Goal: Task Accomplishment & Management: Use online tool/utility

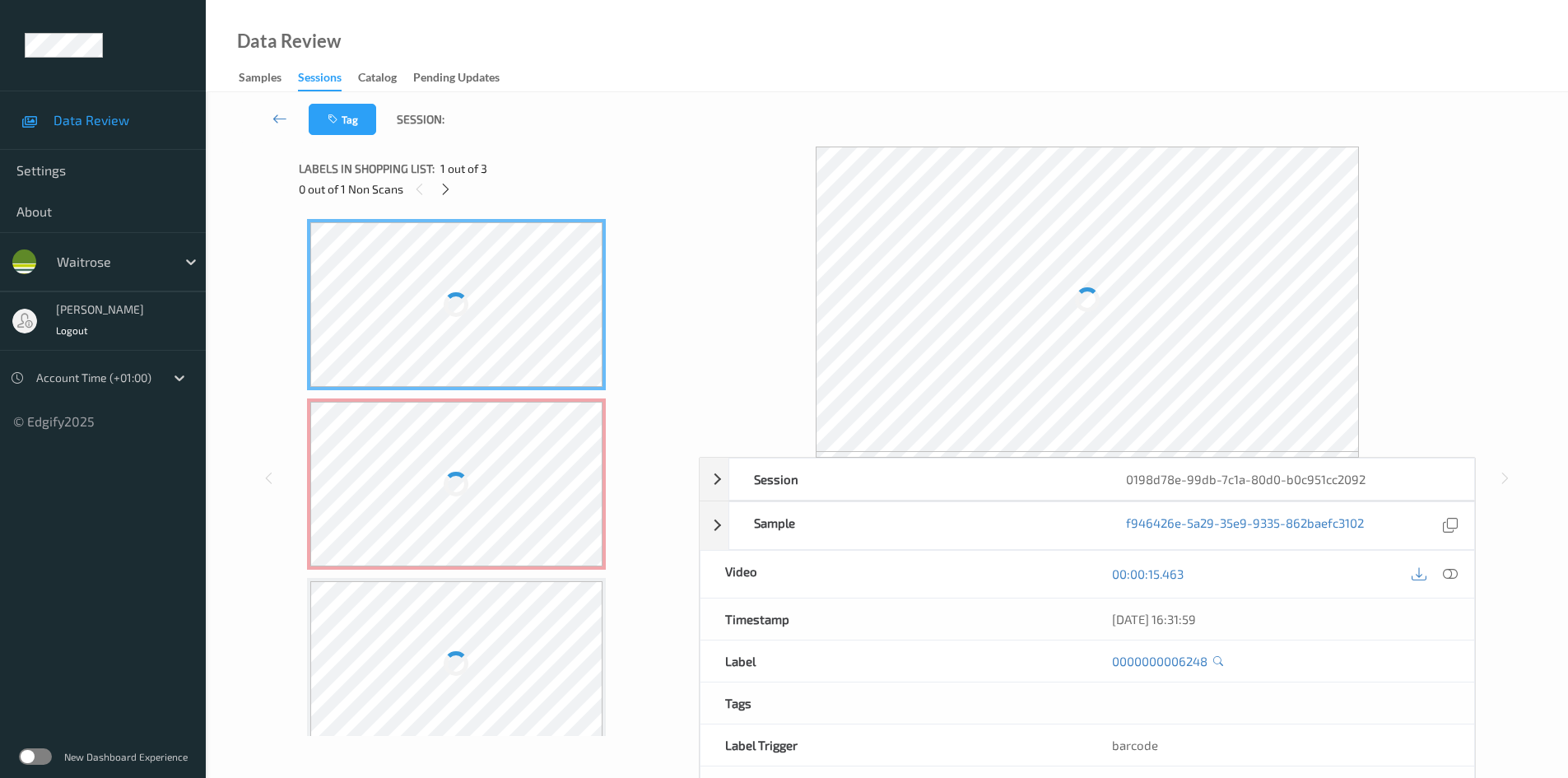
click at [492, 456] on div at bounding box center [457, 484] width 293 height 164
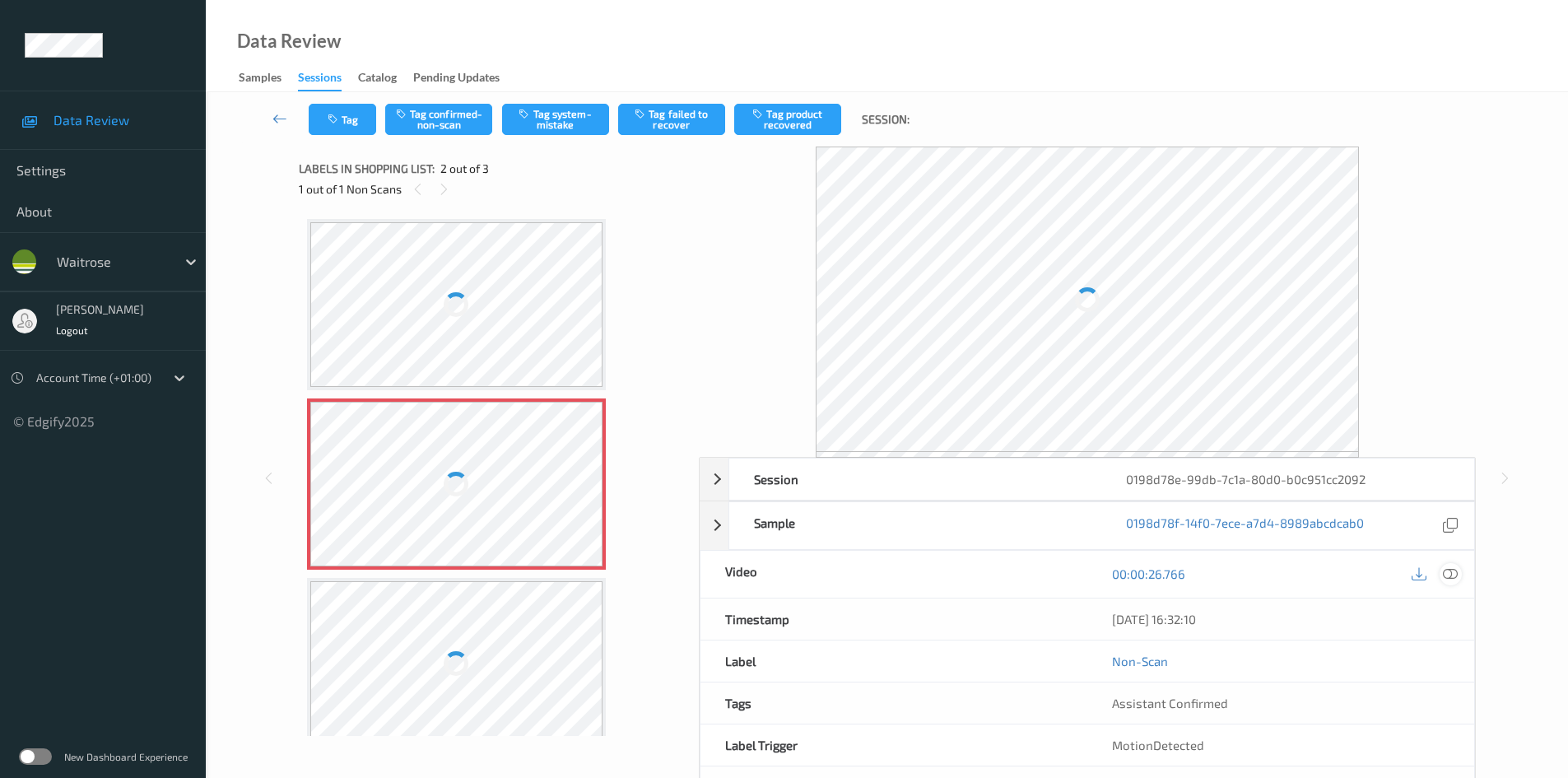
click at [1454, 573] on icon at bounding box center [1451, 574] width 15 height 15
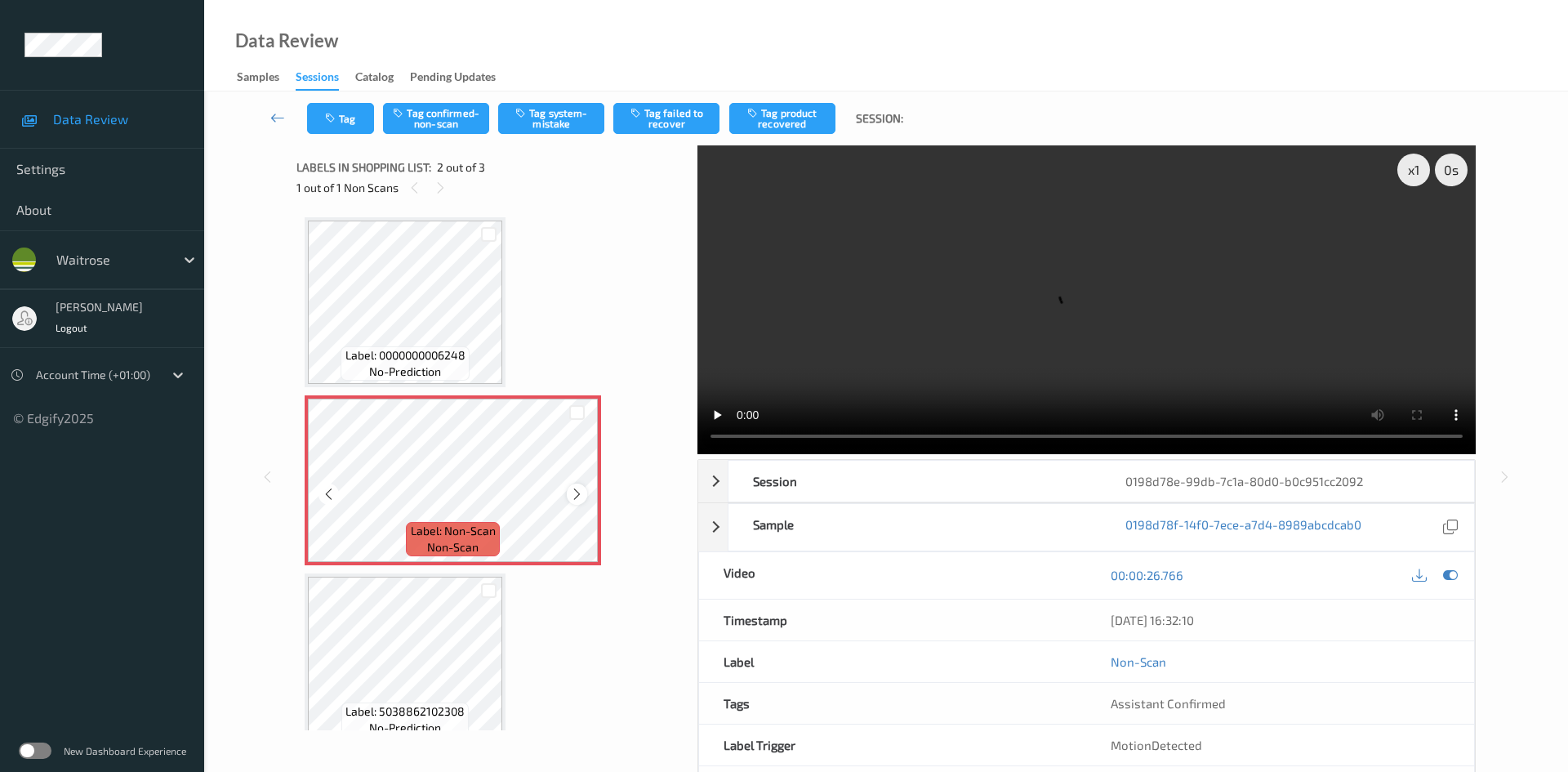
click at [578, 496] on icon at bounding box center [577, 494] width 14 height 15
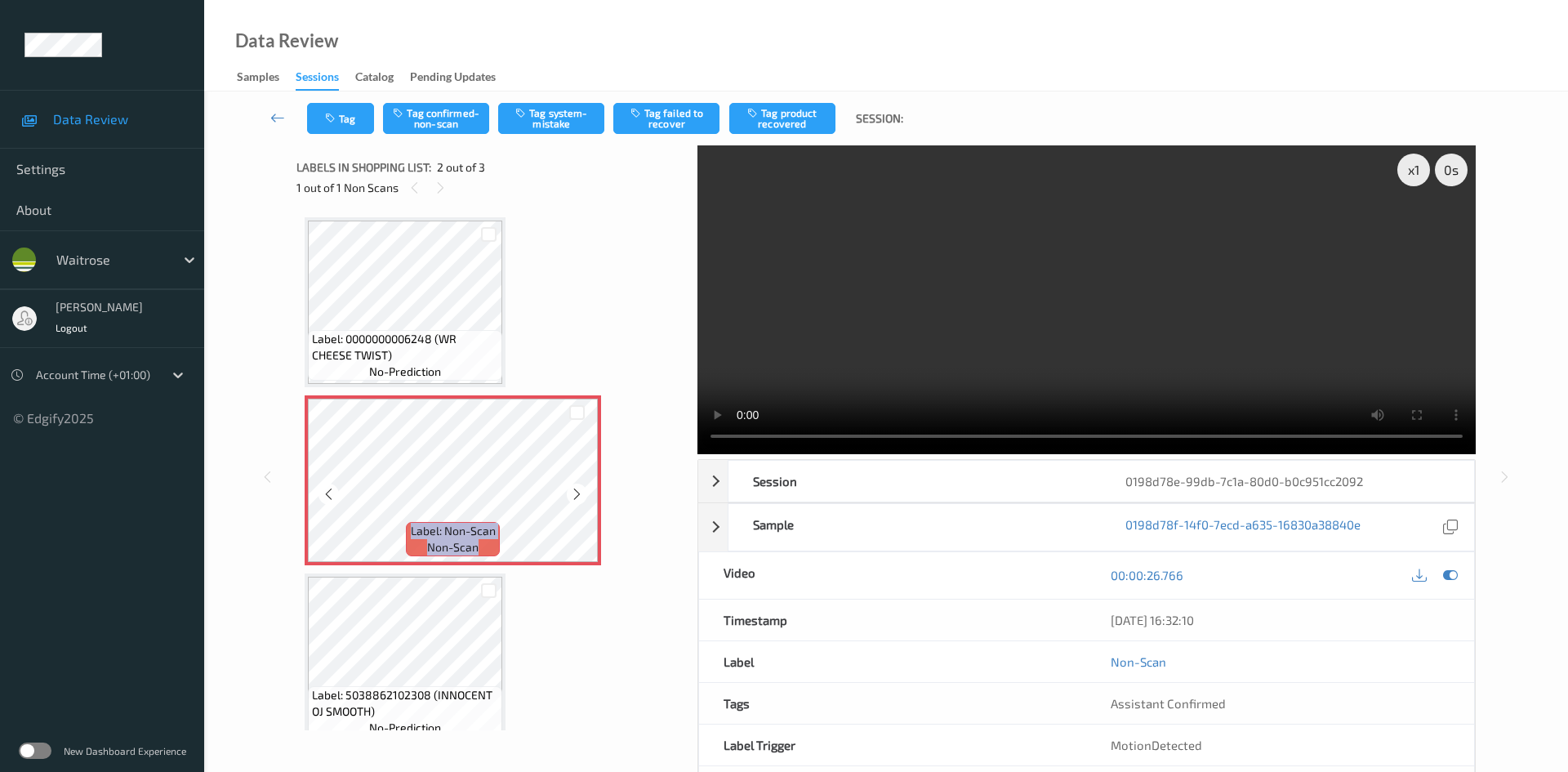
click at [578, 496] on icon at bounding box center [577, 494] width 14 height 15
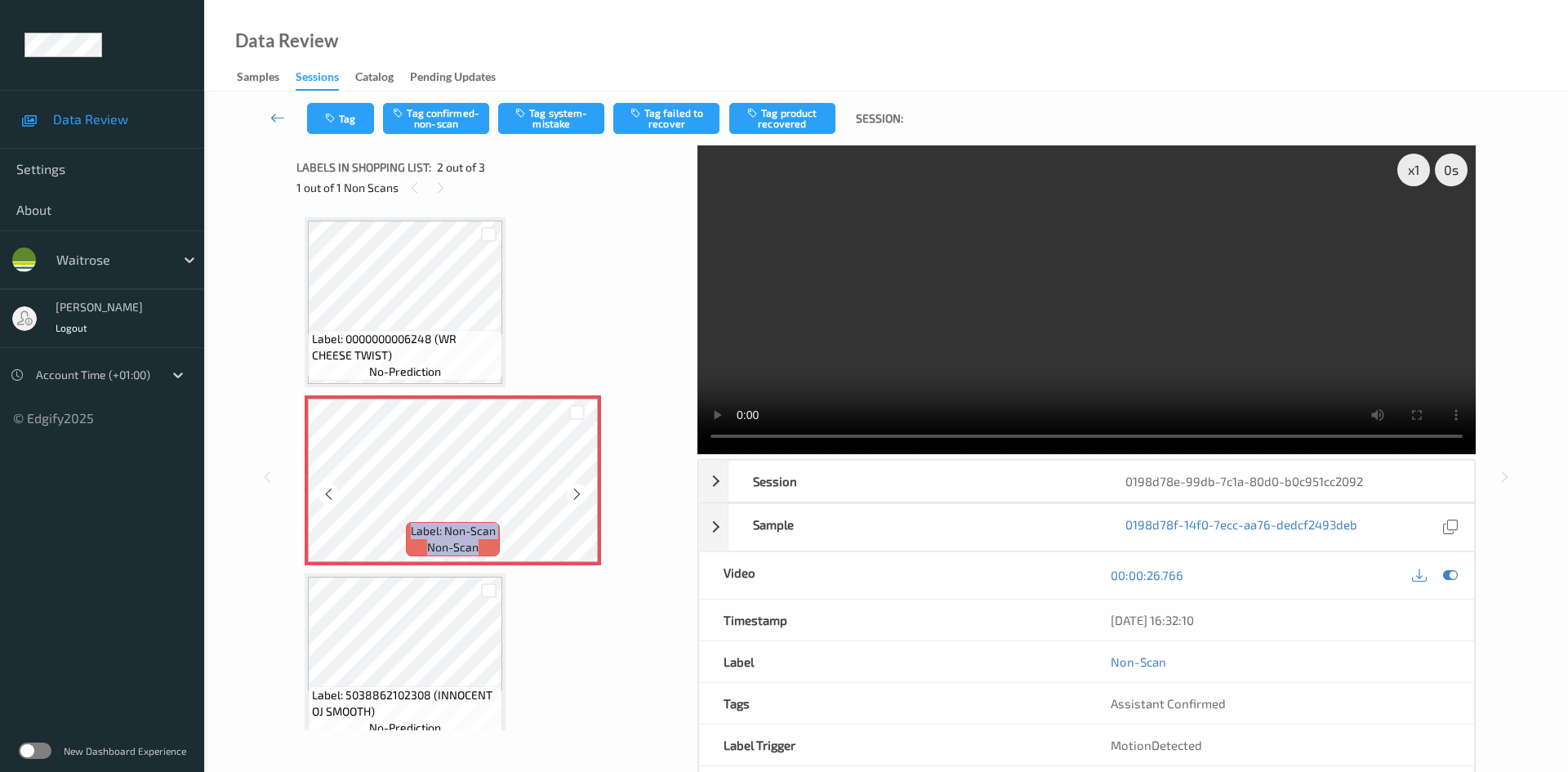
click at [578, 496] on icon at bounding box center [577, 494] width 14 height 15
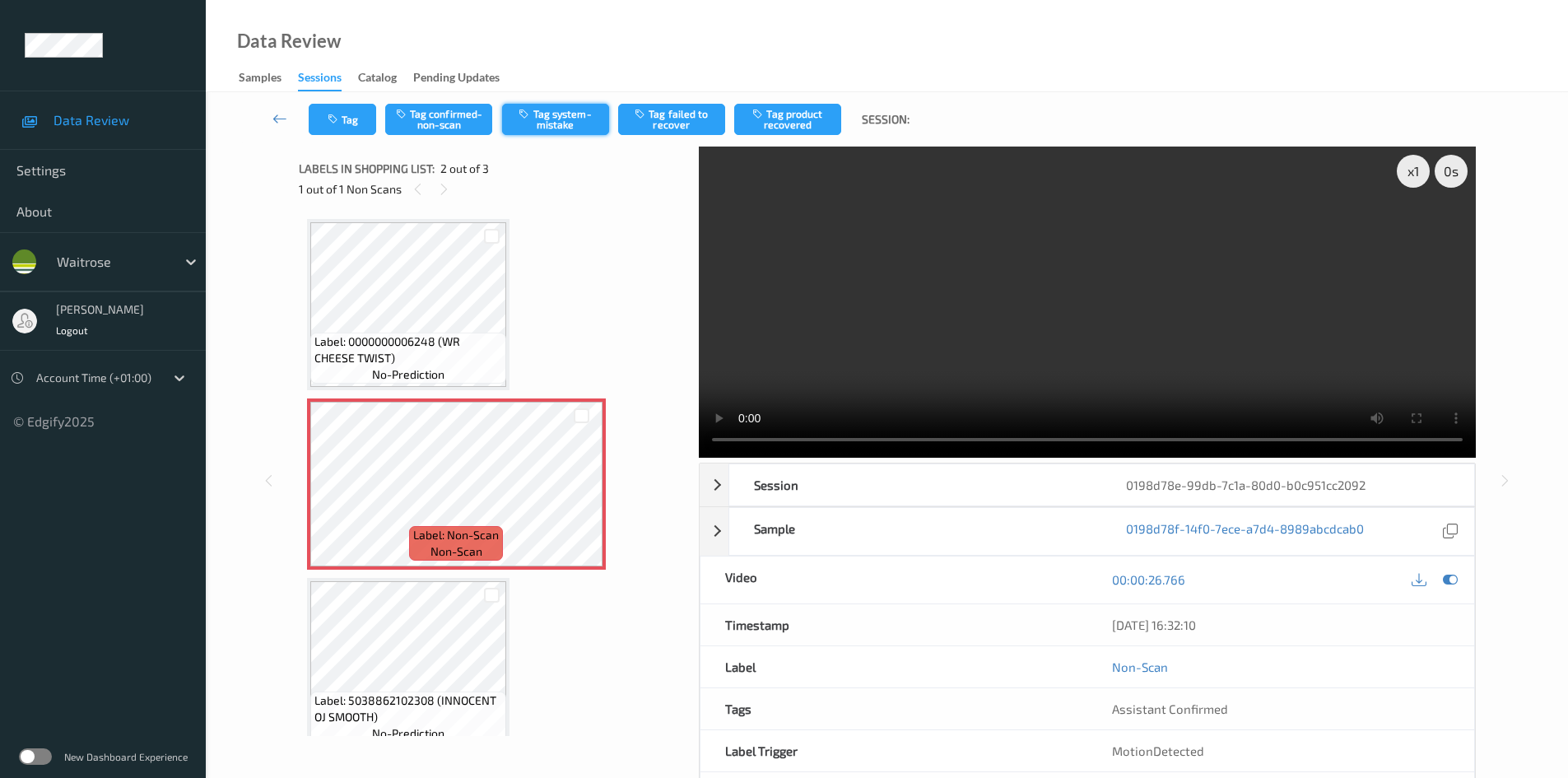
click at [548, 117] on button "Tag system-mistake" at bounding box center [555, 118] width 107 height 31
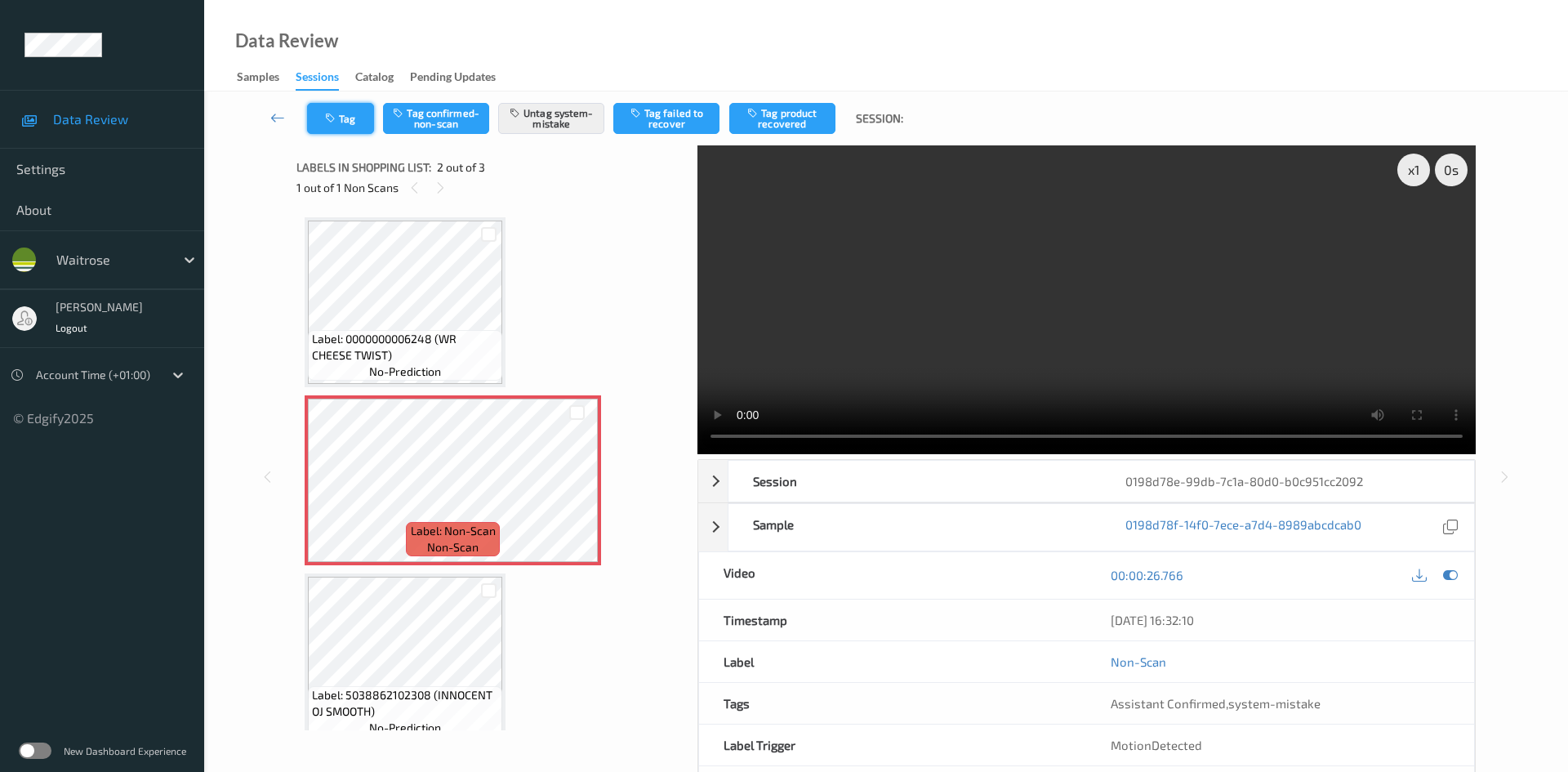
click at [350, 120] on button "Tag" at bounding box center [341, 117] width 67 height 31
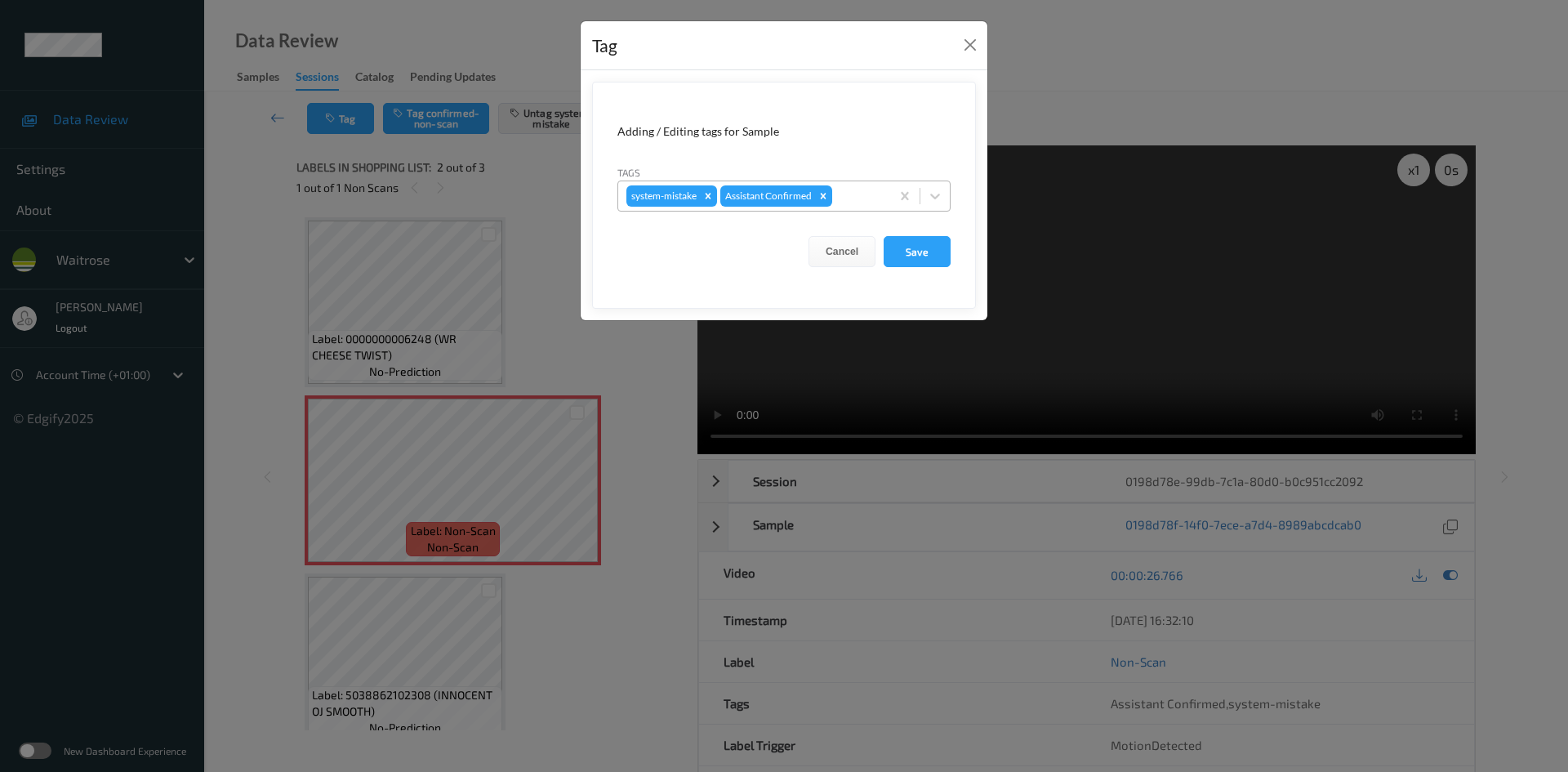
click at [845, 196] on div at bounding box center [858, 196] width 46 height 19
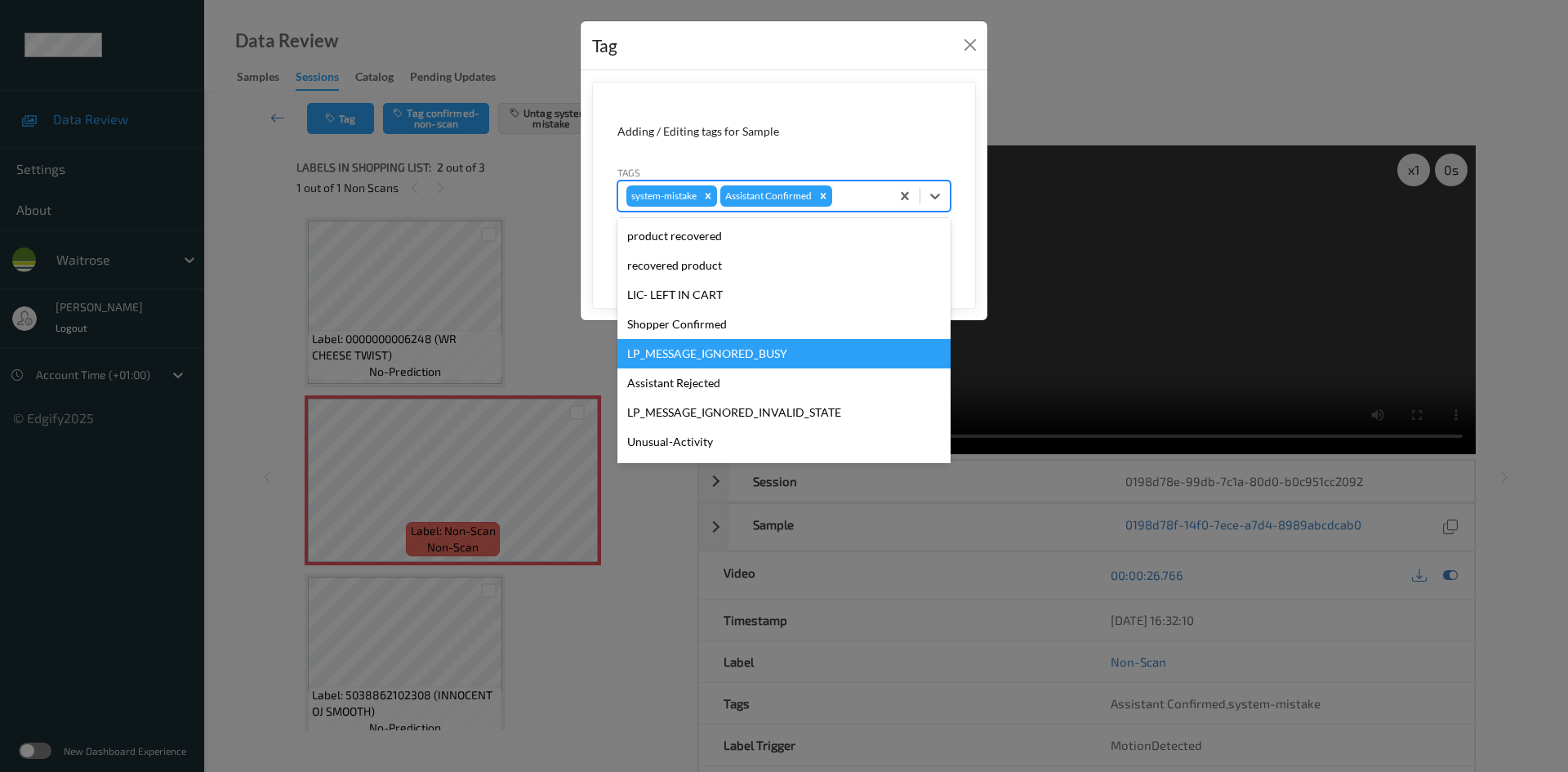
scroll to position [245, 0]
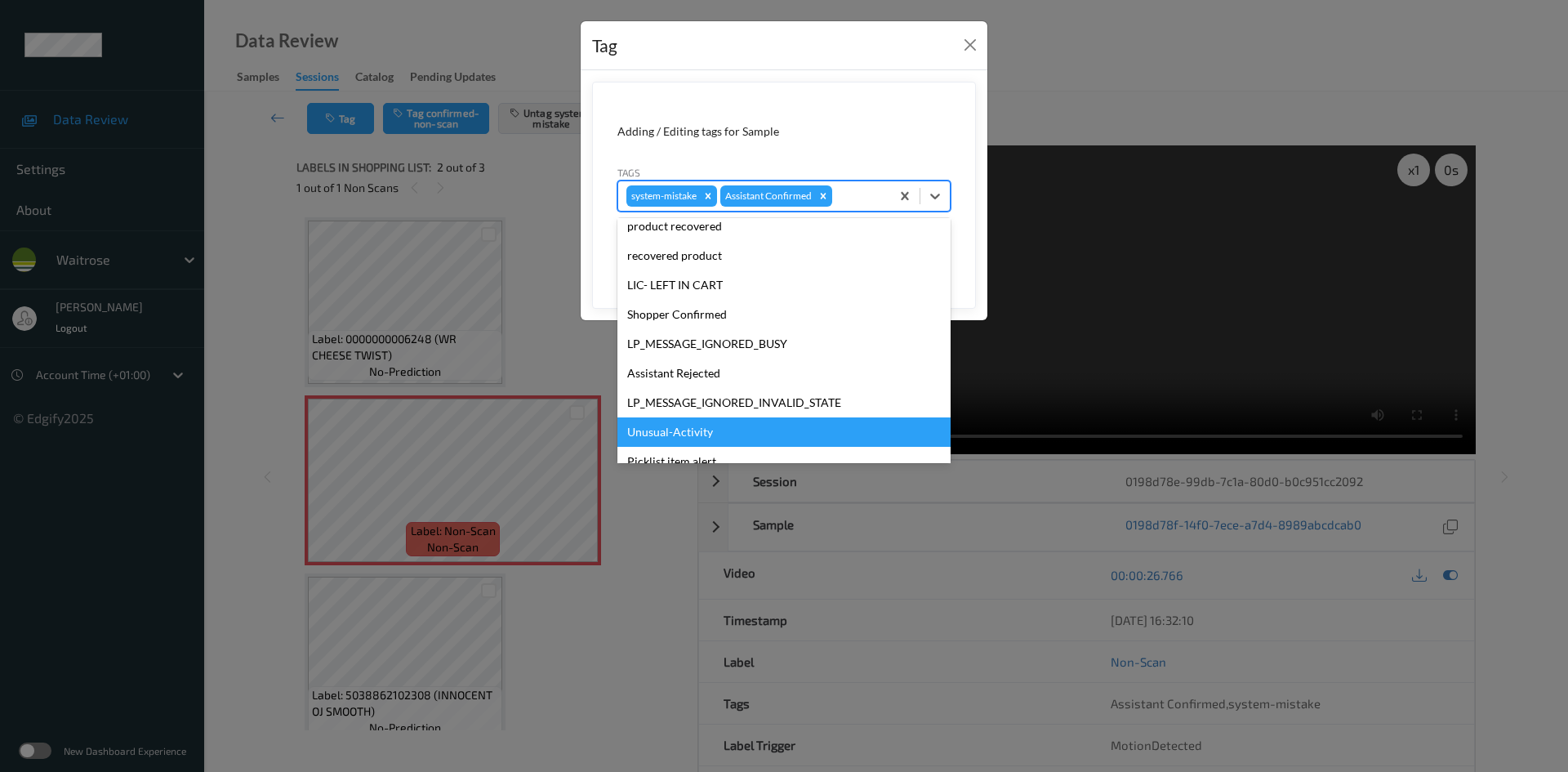
click at [747, 422] on div "Unusual-Activity" at bounding box center [784, 433] width 333 height 30
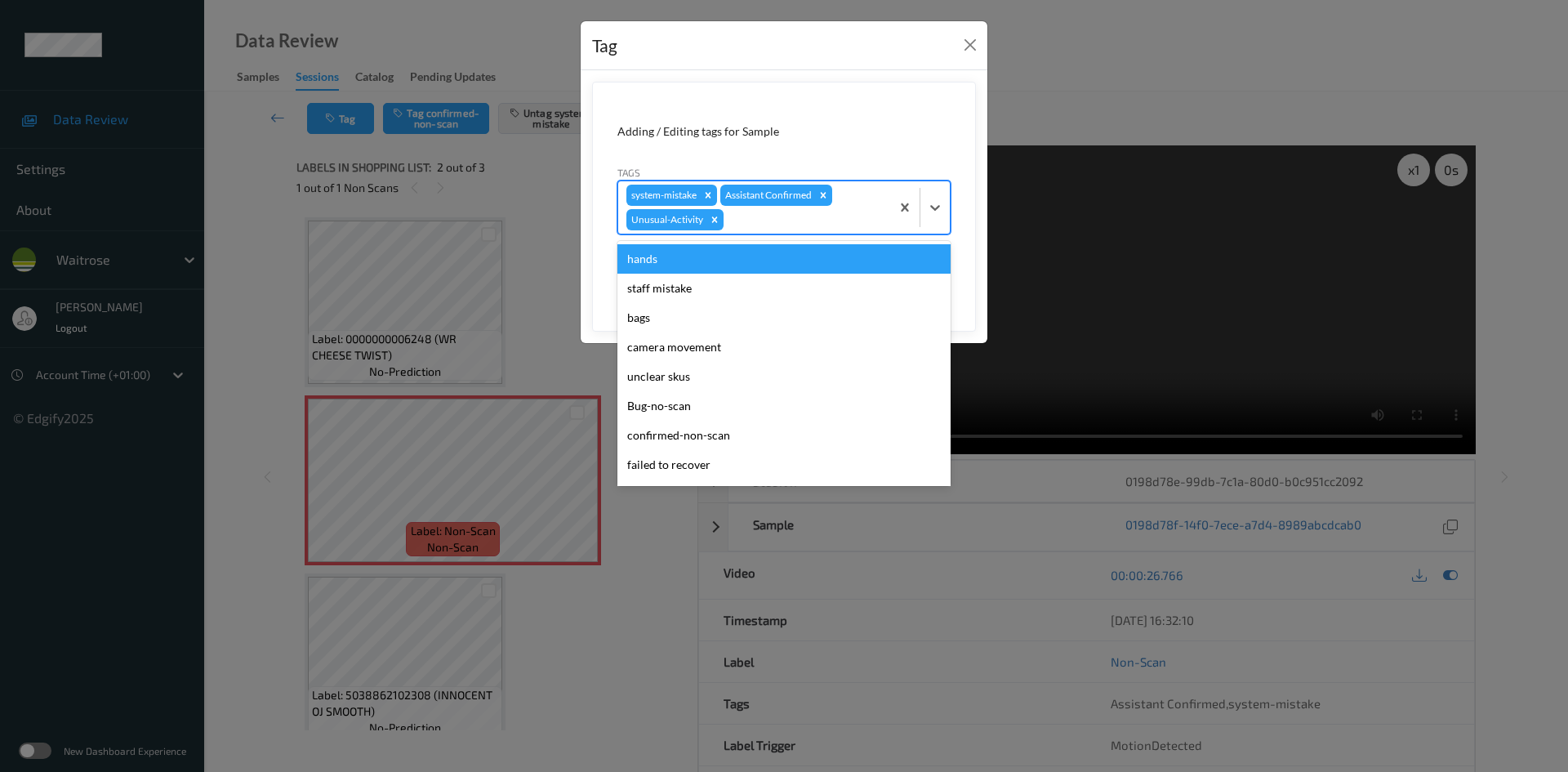
click at [857, 200] on div "system-mistake Assistant Confirmed Unusual-Activity" at bounding box center [754, 208] width 272 height 53
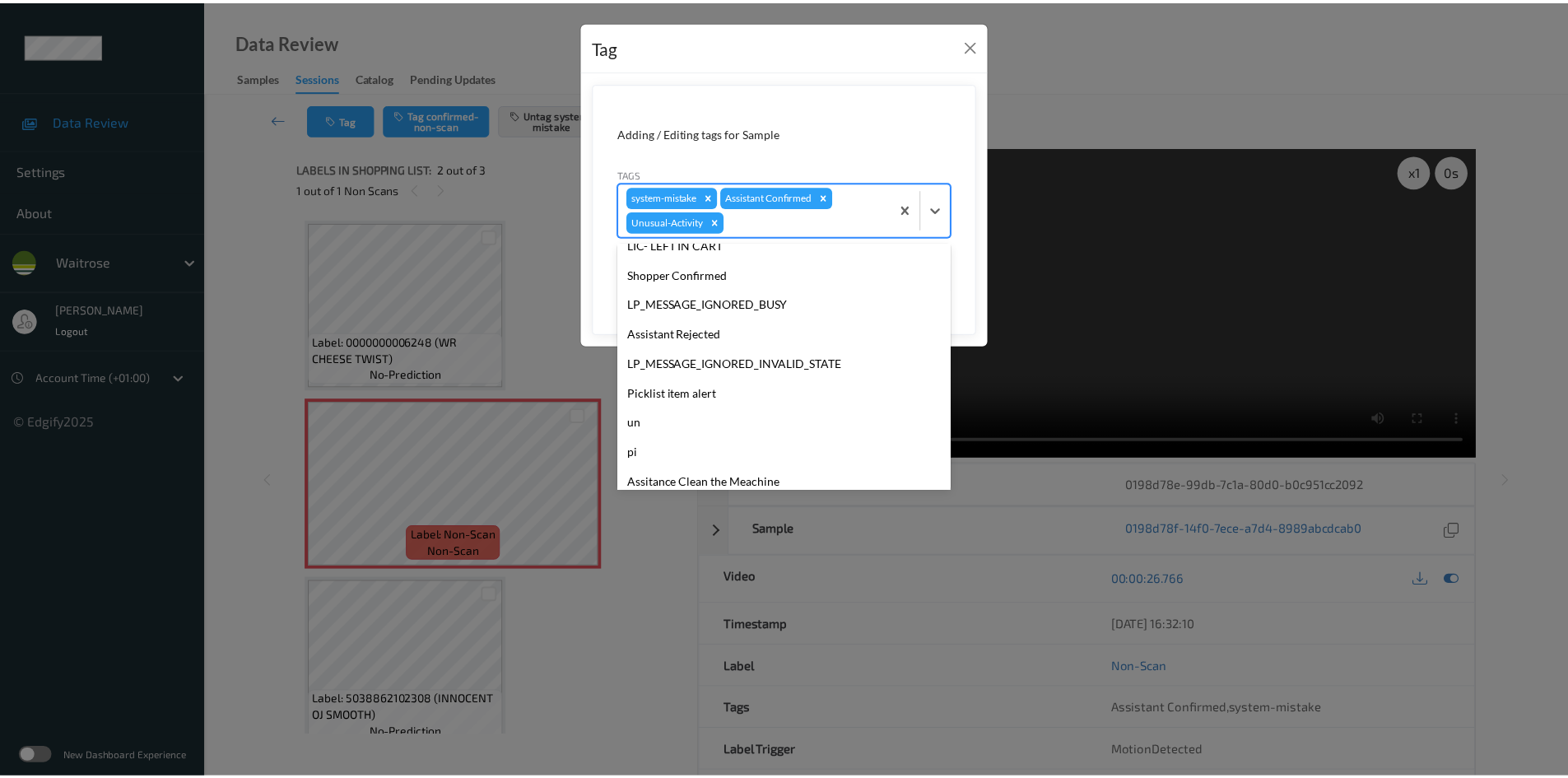
scroll to position [323, 0]
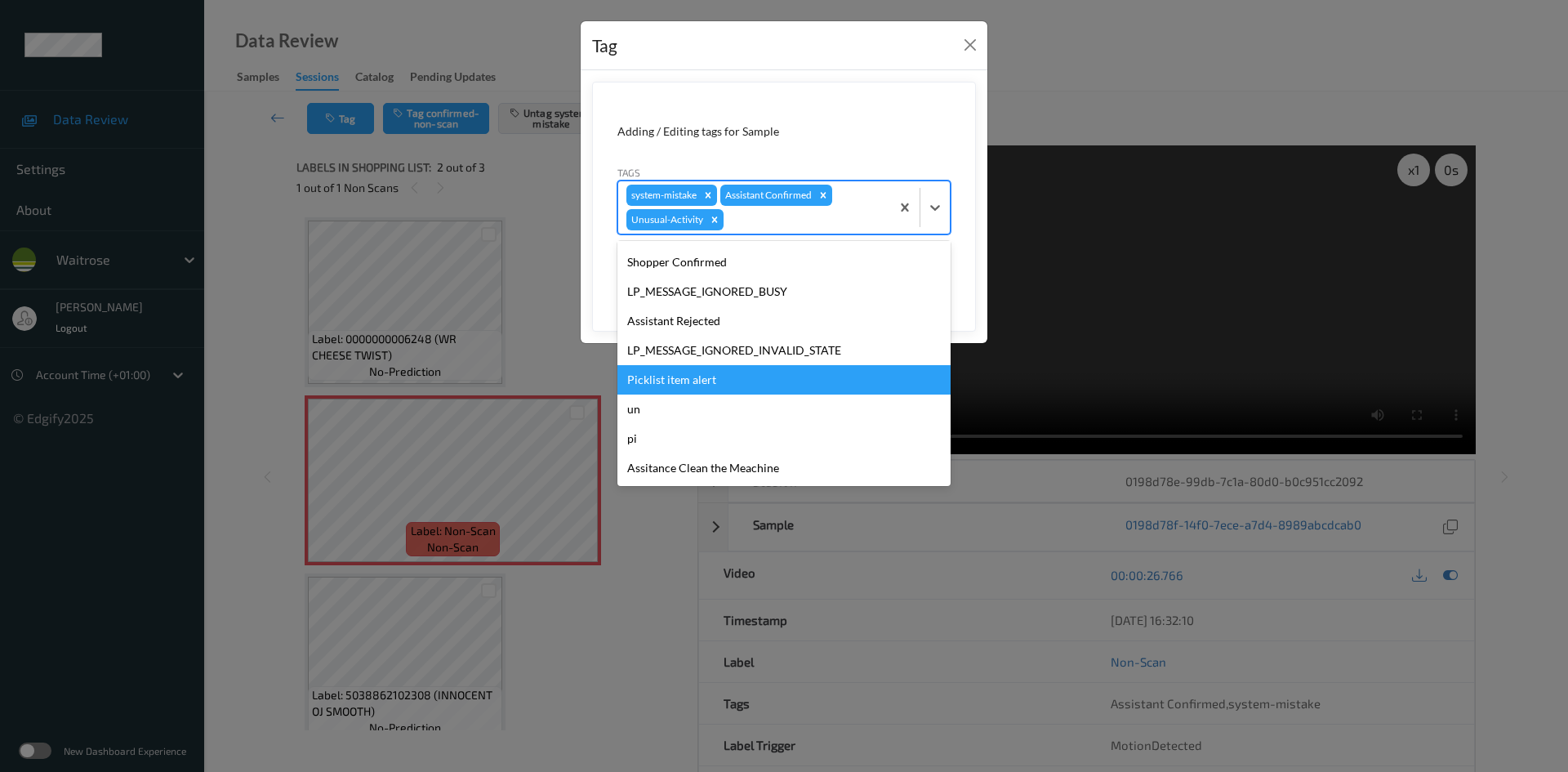
click at [764, 368] on div "Picklist item alert" at bounding box center [784, 380] width 333 height 30
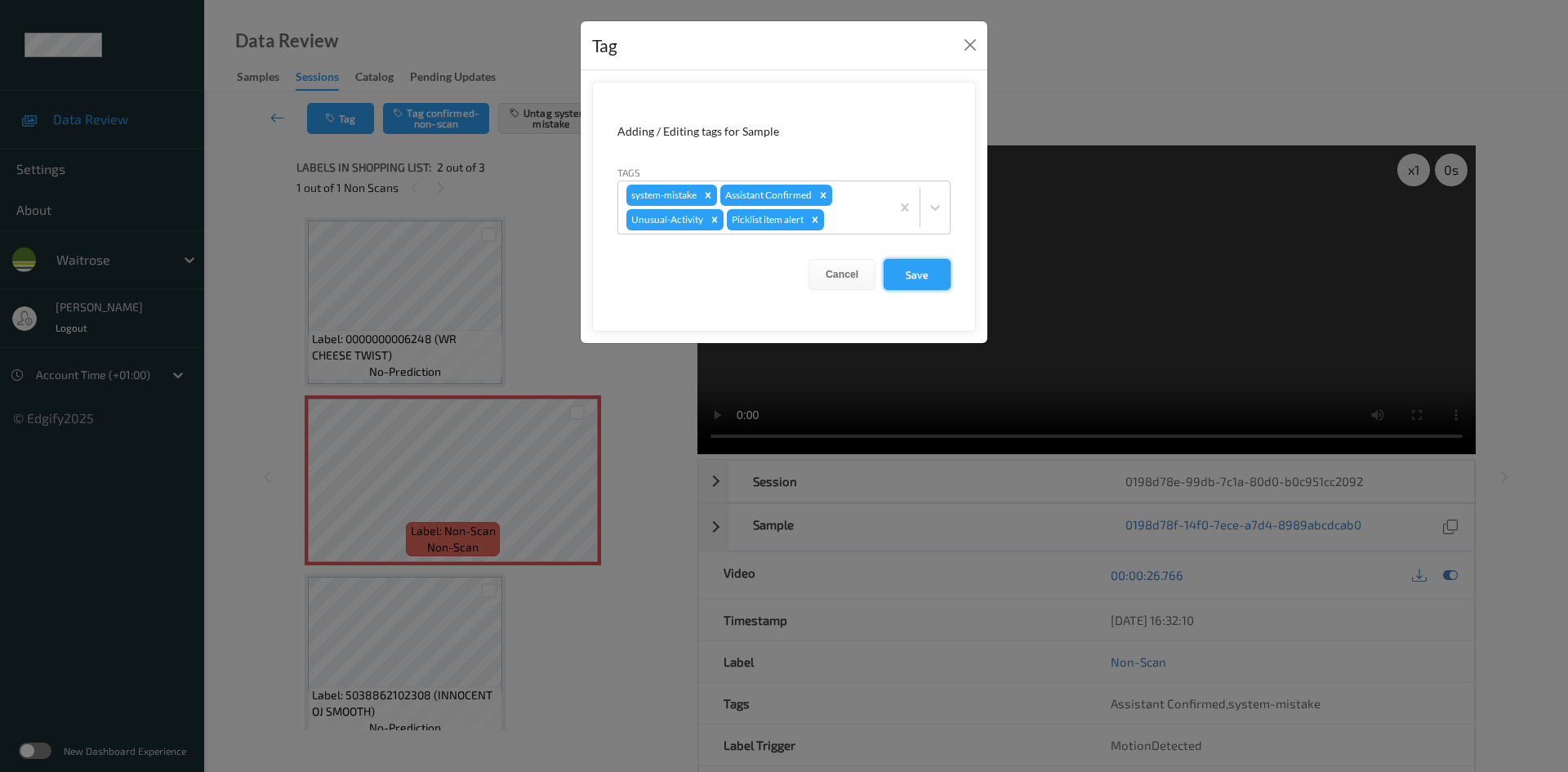
click at [924, 280] on button "Save" at bounding box center [917, 274] width 67 height 31
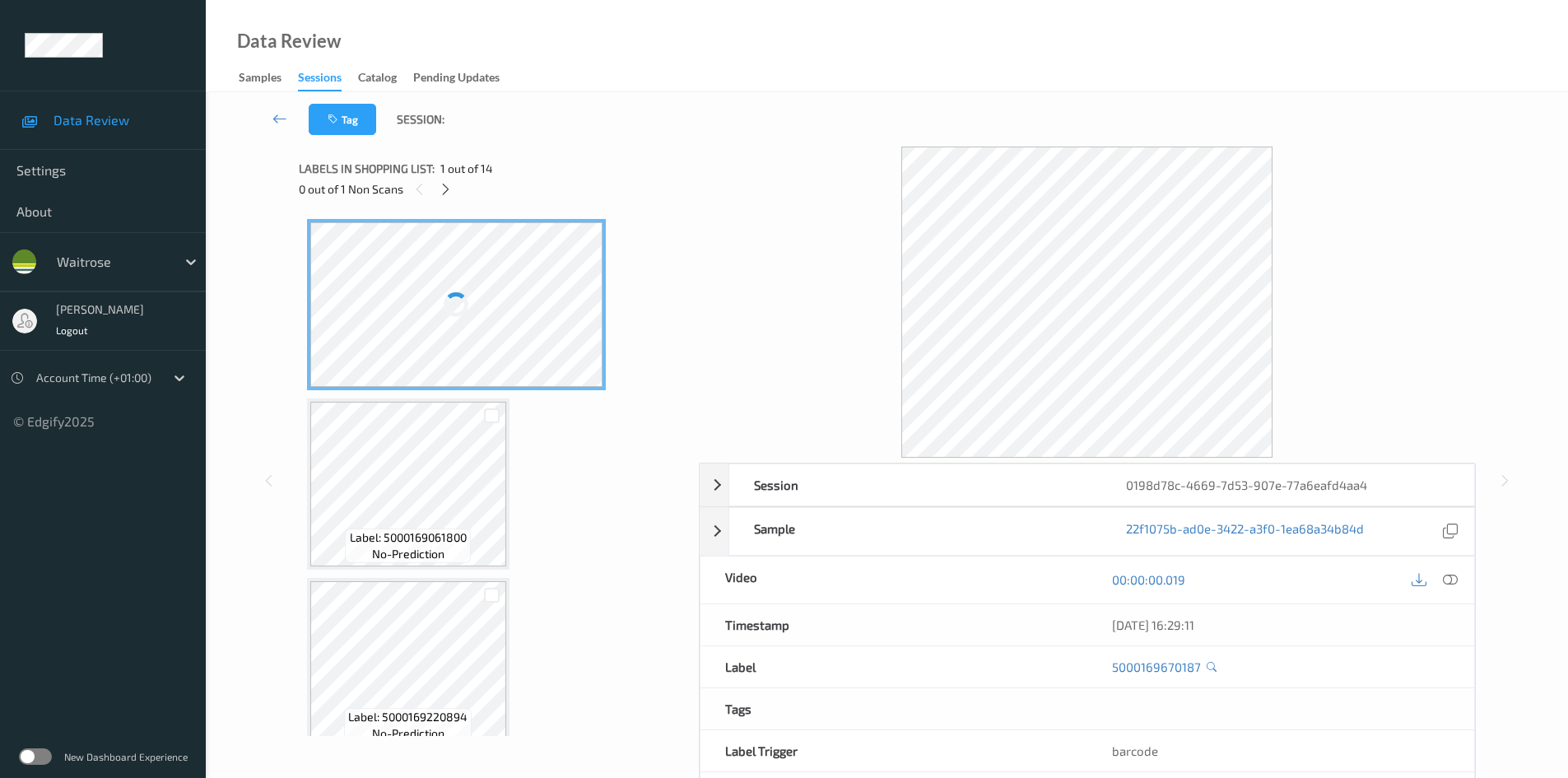
click at [1263, 575] on icon at bounding box center [1451, 579] width 15 height 15
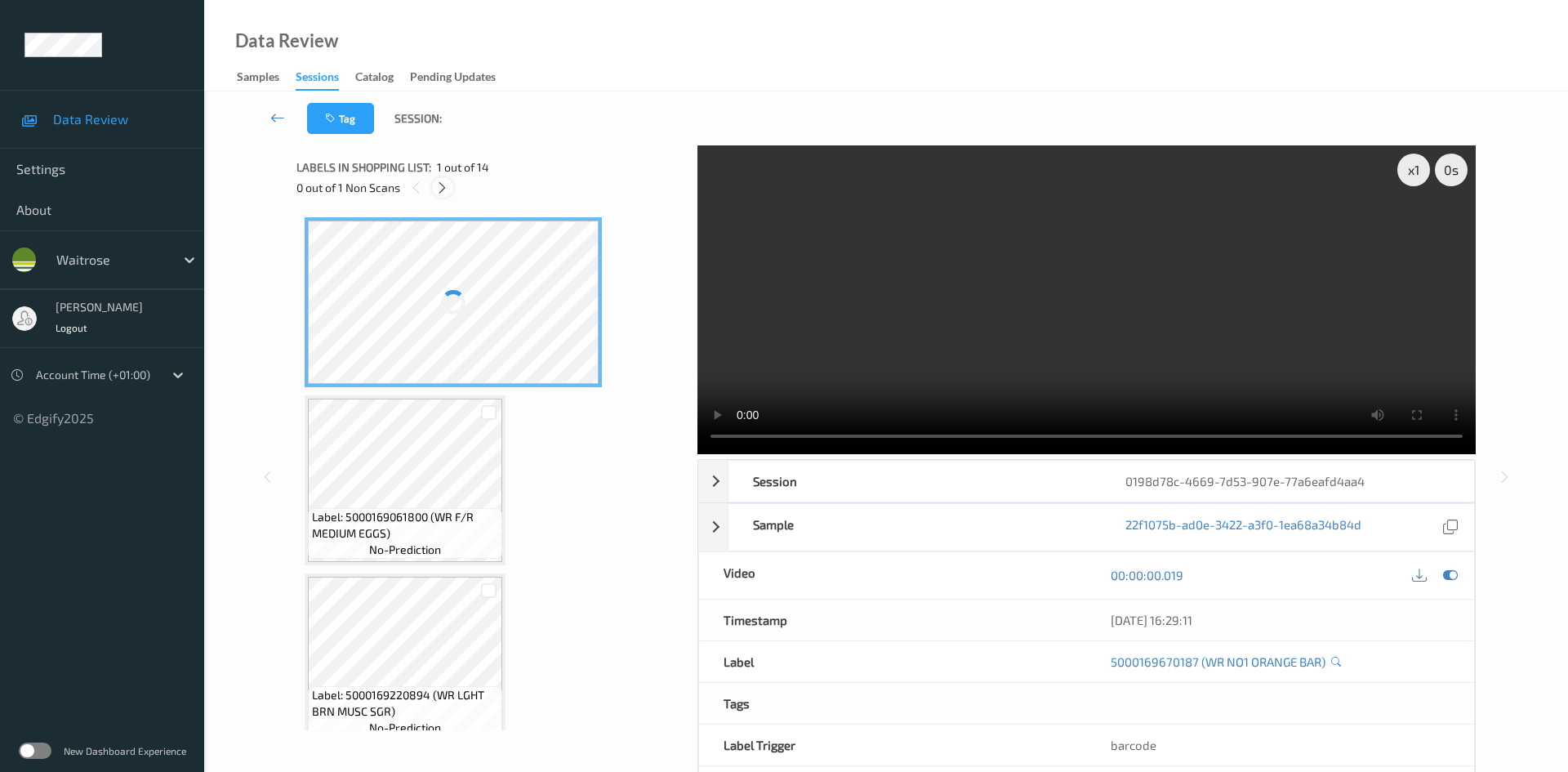
click at [449, 190] on icon at bounding box center [442, 188] width 14 height 15
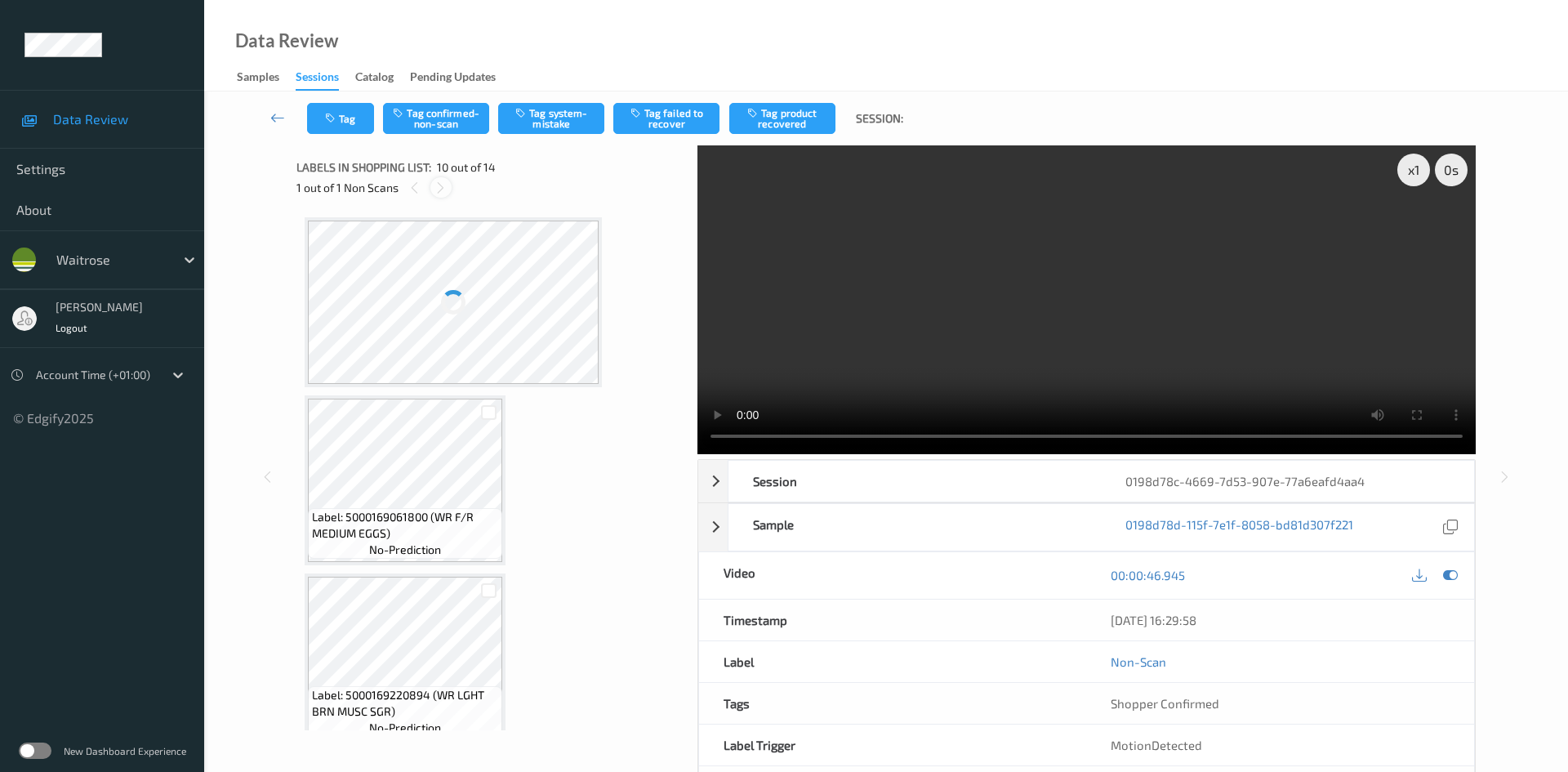
scroll to position [1434, 0]
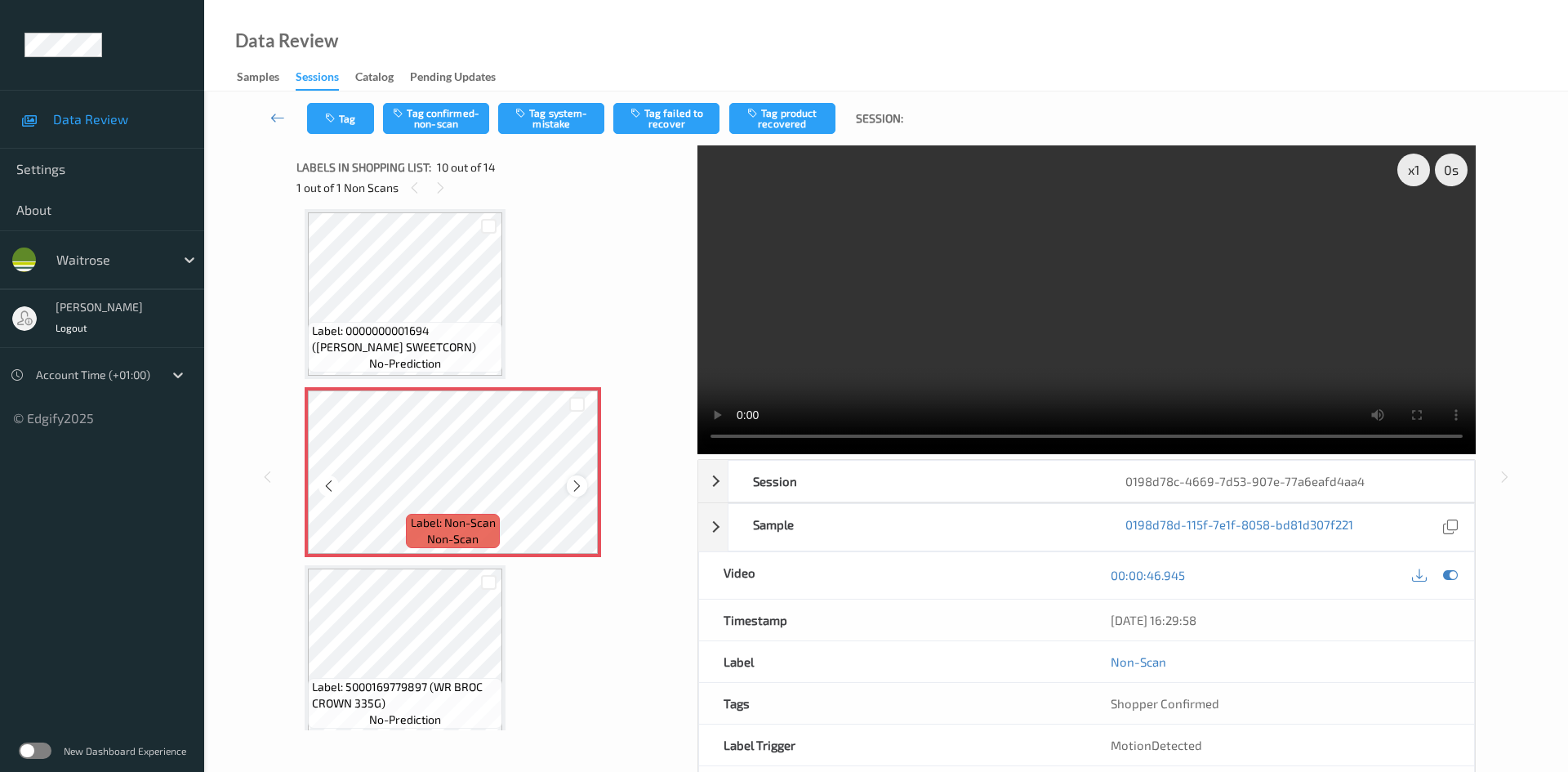
click at [578, 487] on icon at bounding box center [577, 485] width 14 height 15
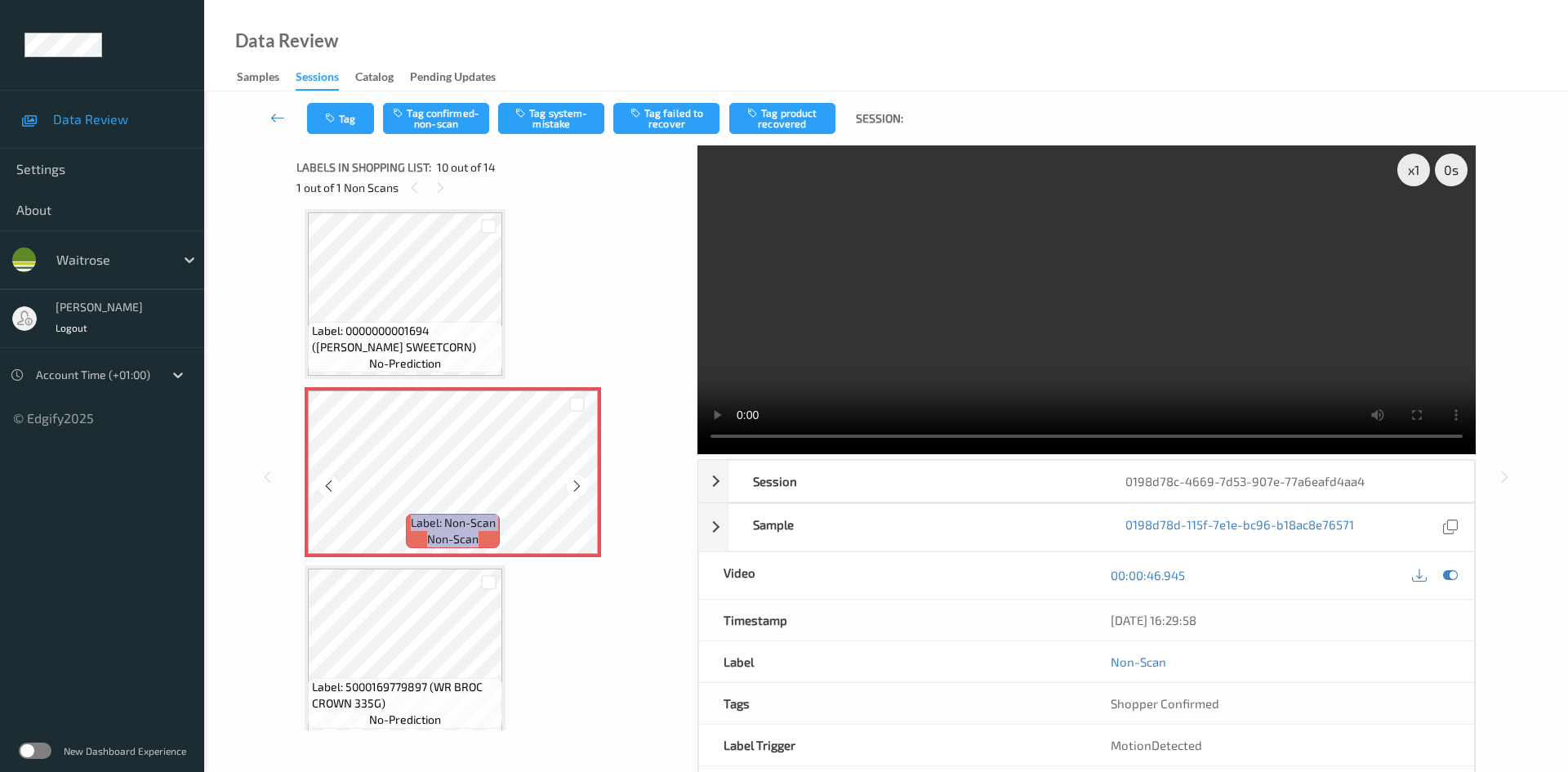
click at [578, 487] on icon at bounding box center [577, 485] width 14 height 15
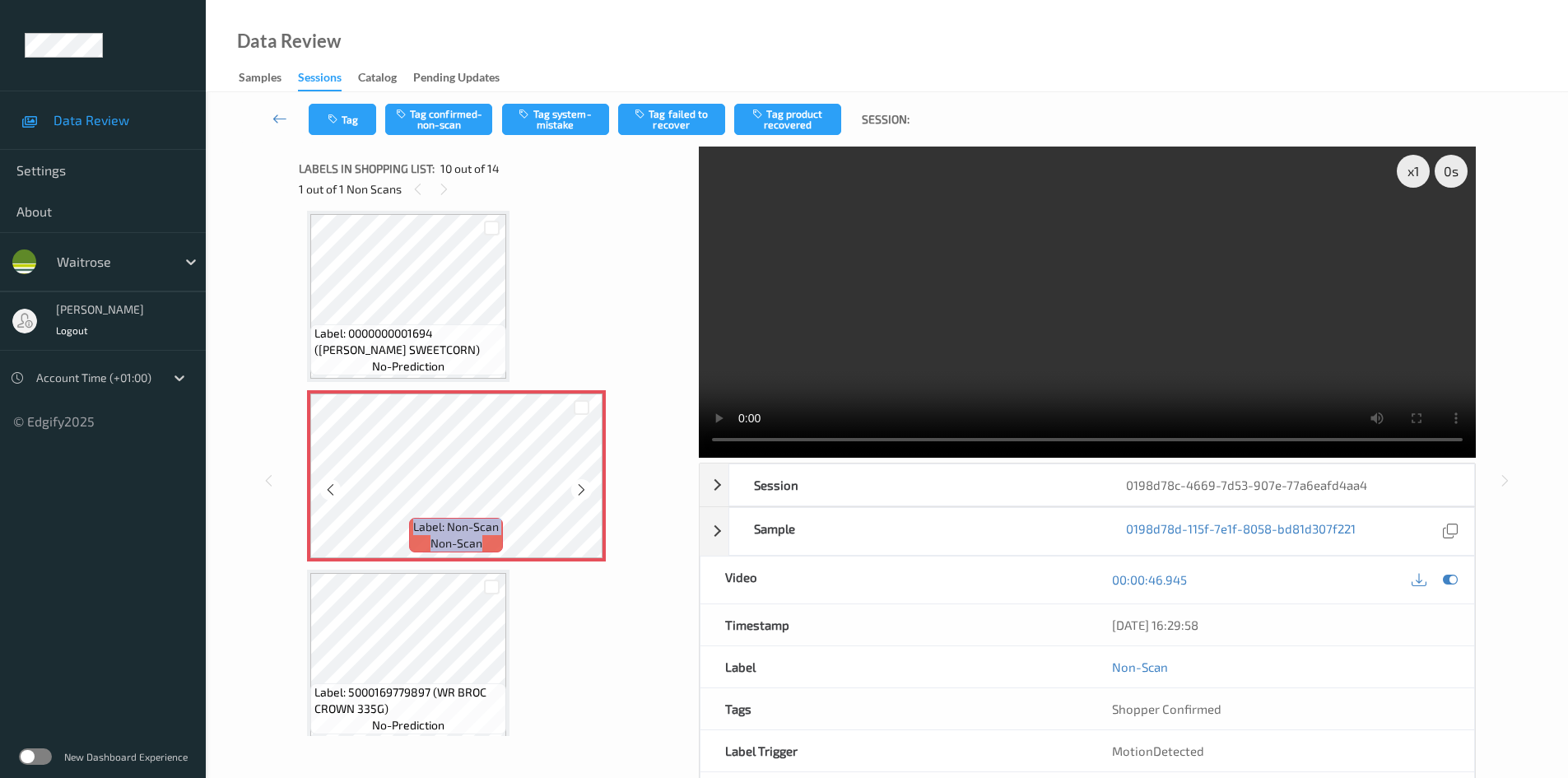
click at [583, 491] on icon at bounding box center [582, 489] width 14 height 15
click at [553, 127] on button "Tag system-mistake" at bounding box center [555, 118] width 107 height 31
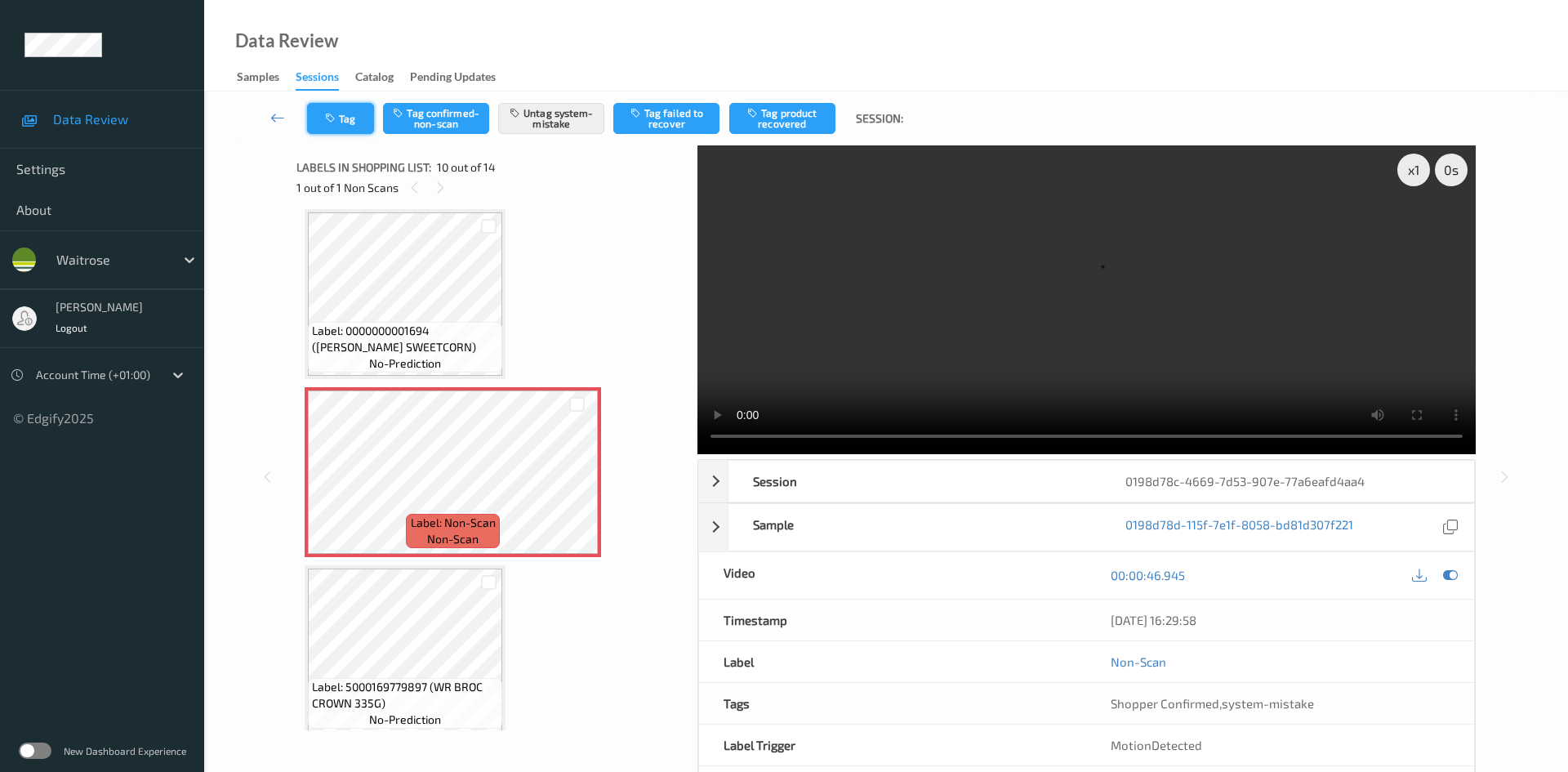
click at [354, 125] on button "Tag" at bounding box center [341, 117] width 67 height 31
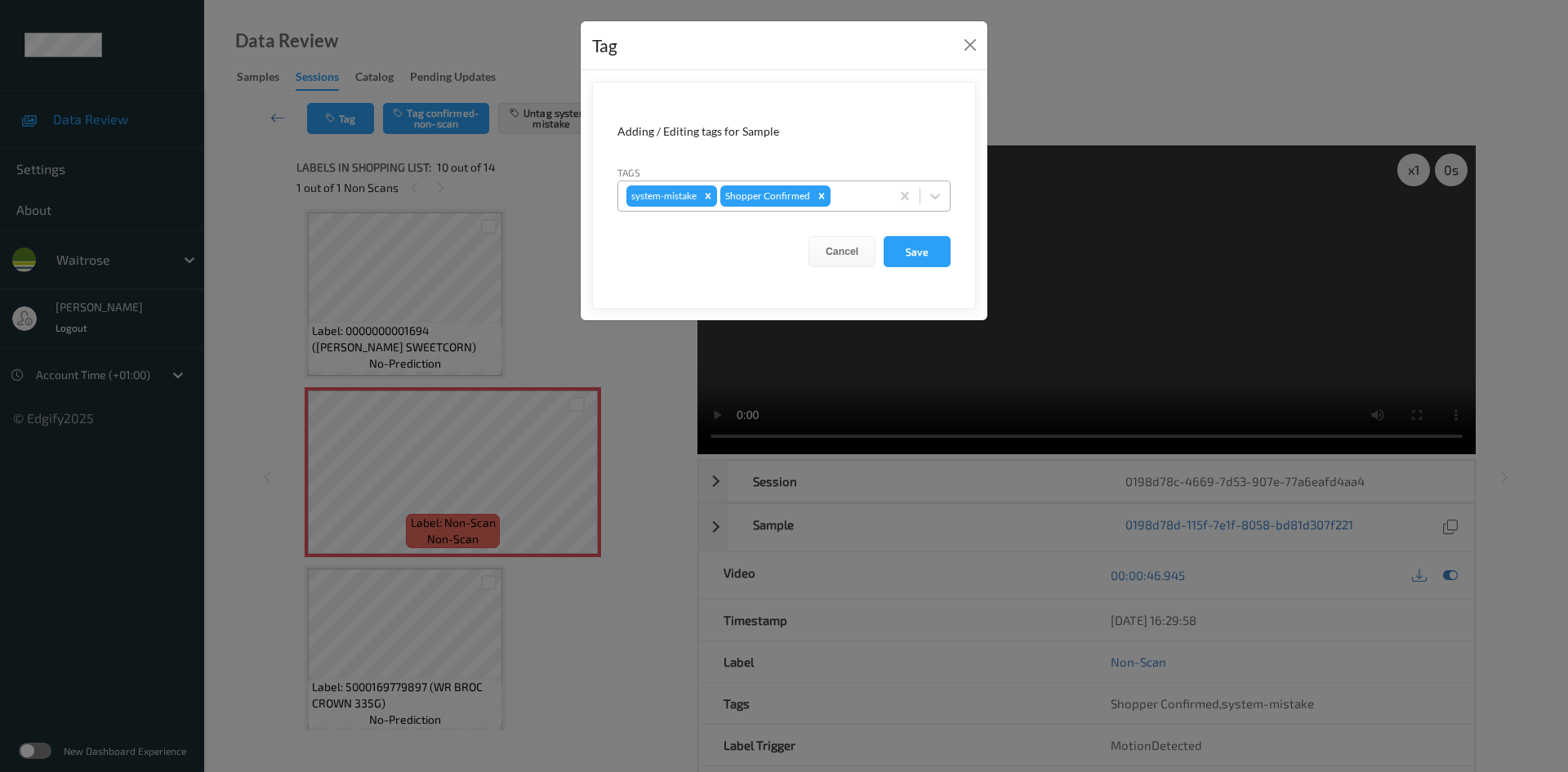
click at [846, 199] on div at bounding box center [858, 196] width 48 height 19
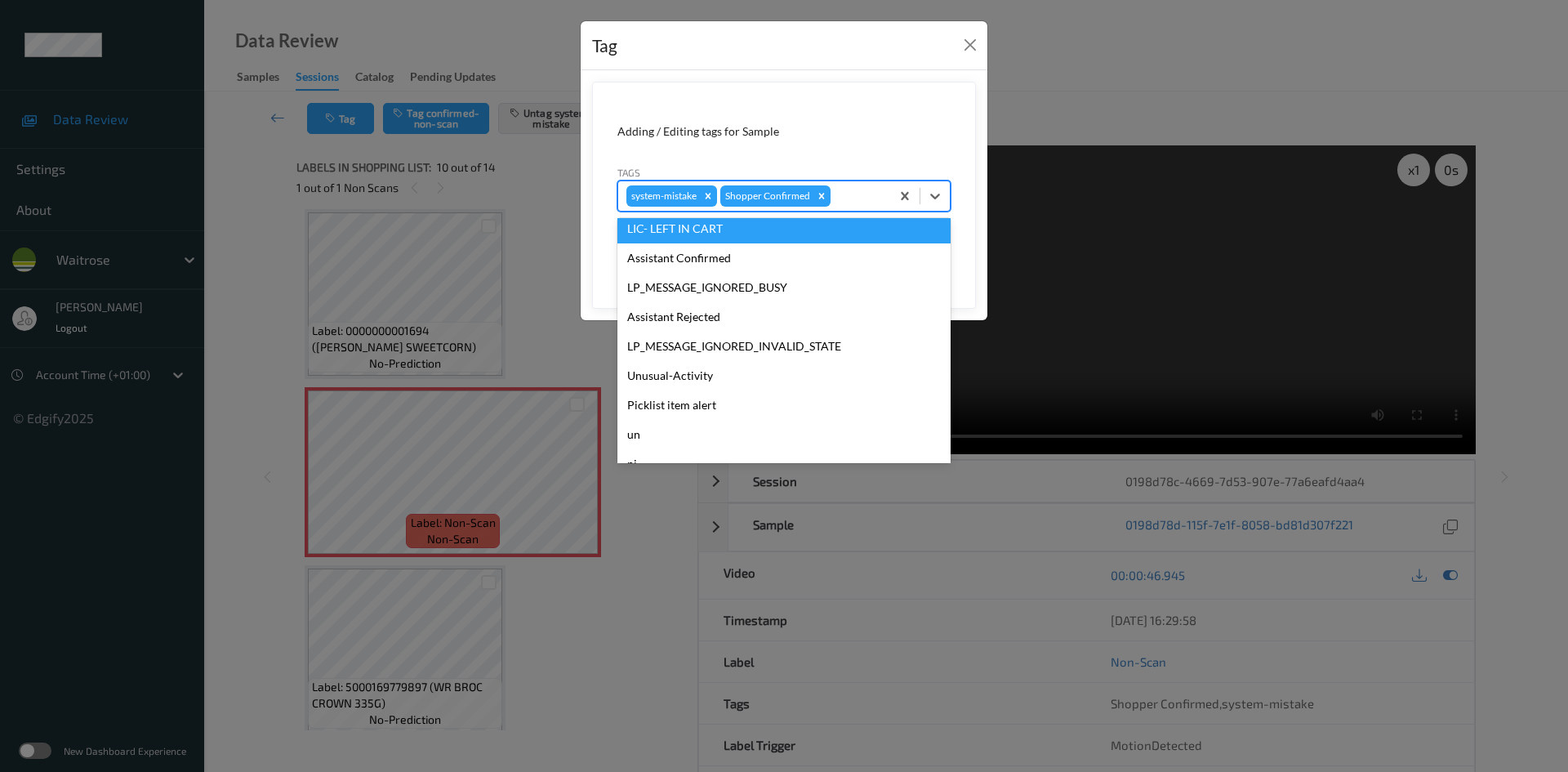
scroll to position [327, 0]
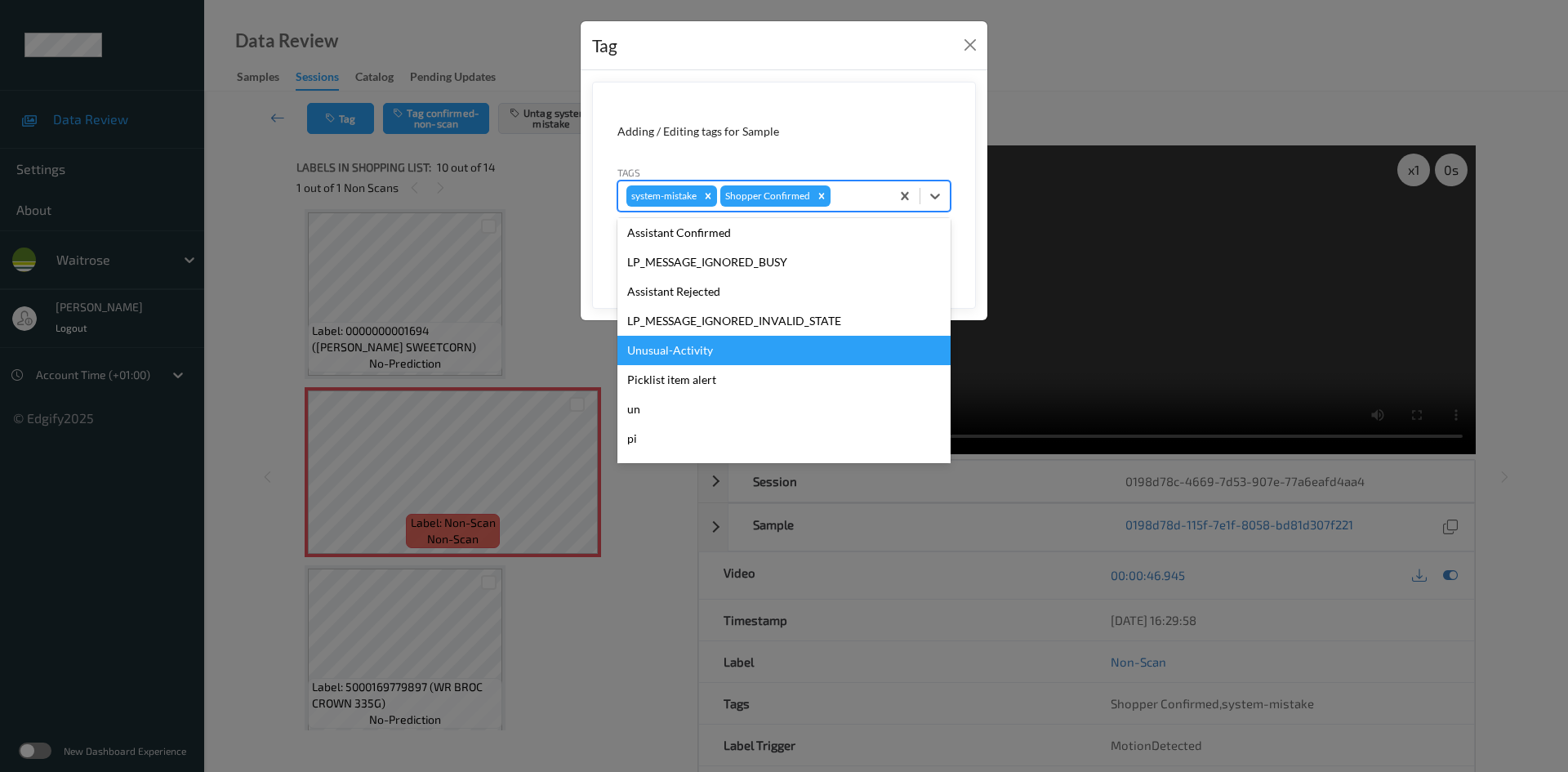
click at [761, 351] on div "Unusual-Activity" at bounding box center [784, 351] width 333 height 30
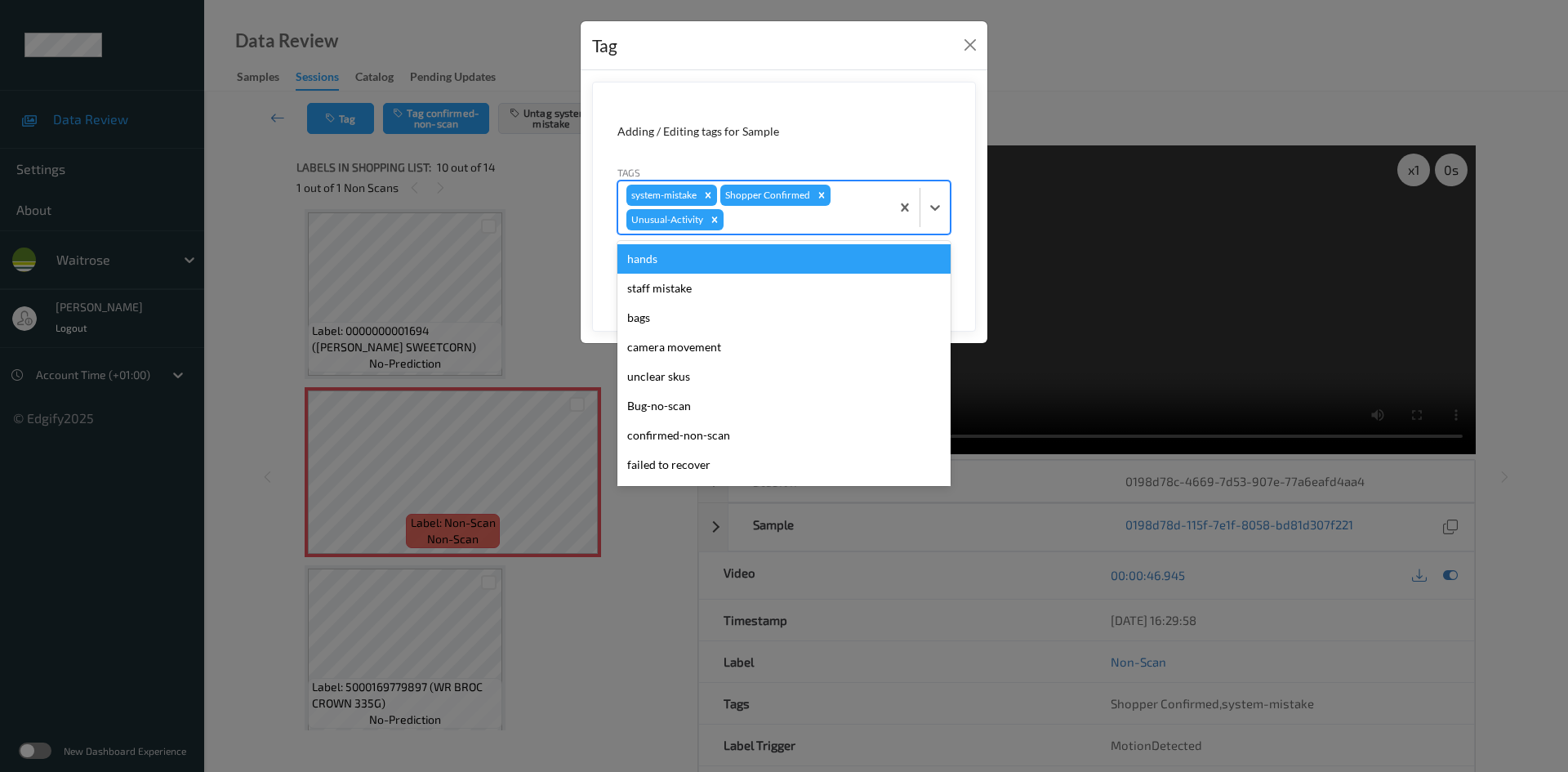
click at [831, 203] on div "system-mistake Shopper Confirmed Unusual-Activity" at bounding box center [754, 208] width 272 height 53
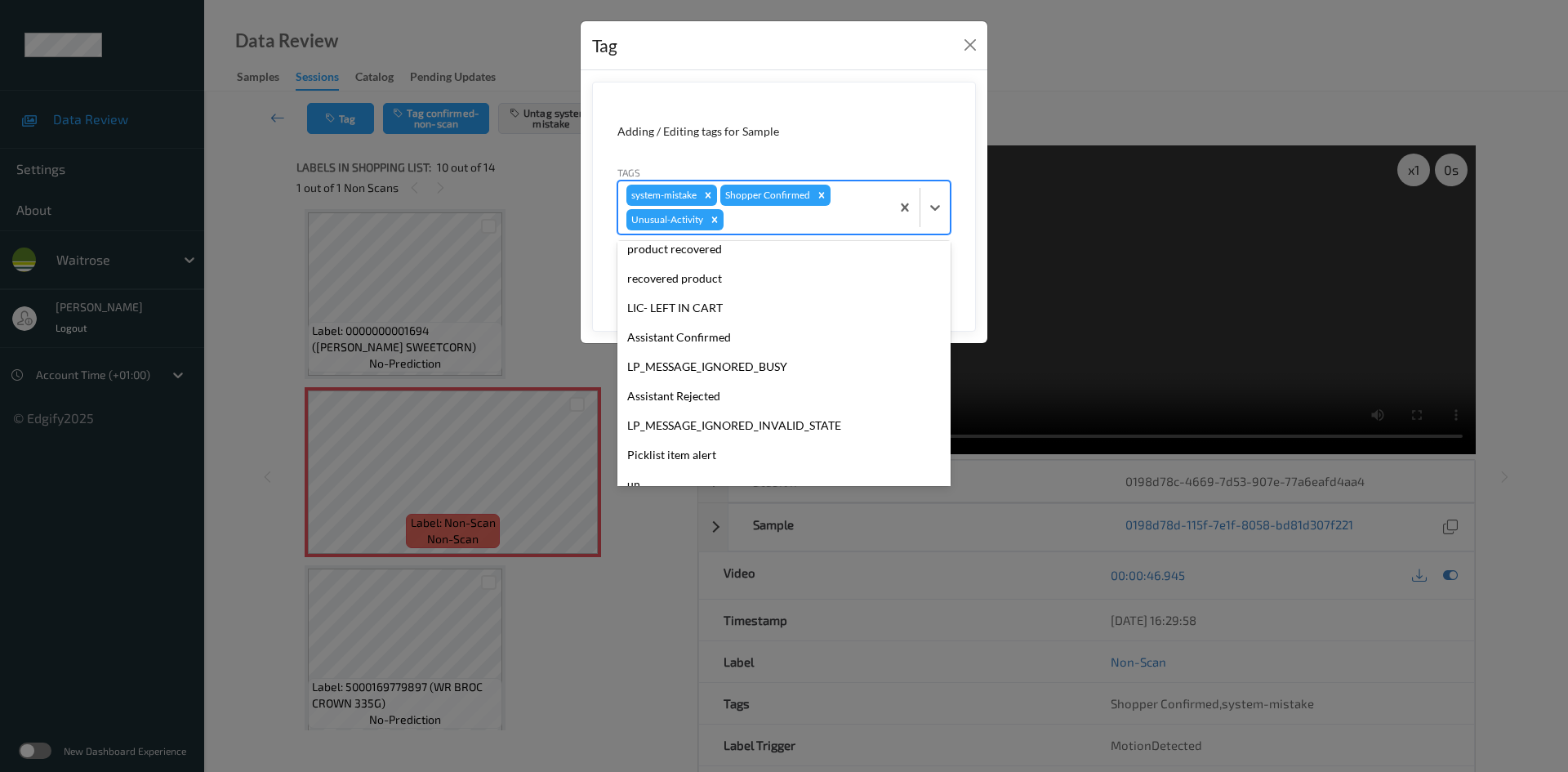
scroll to position [321, 0]
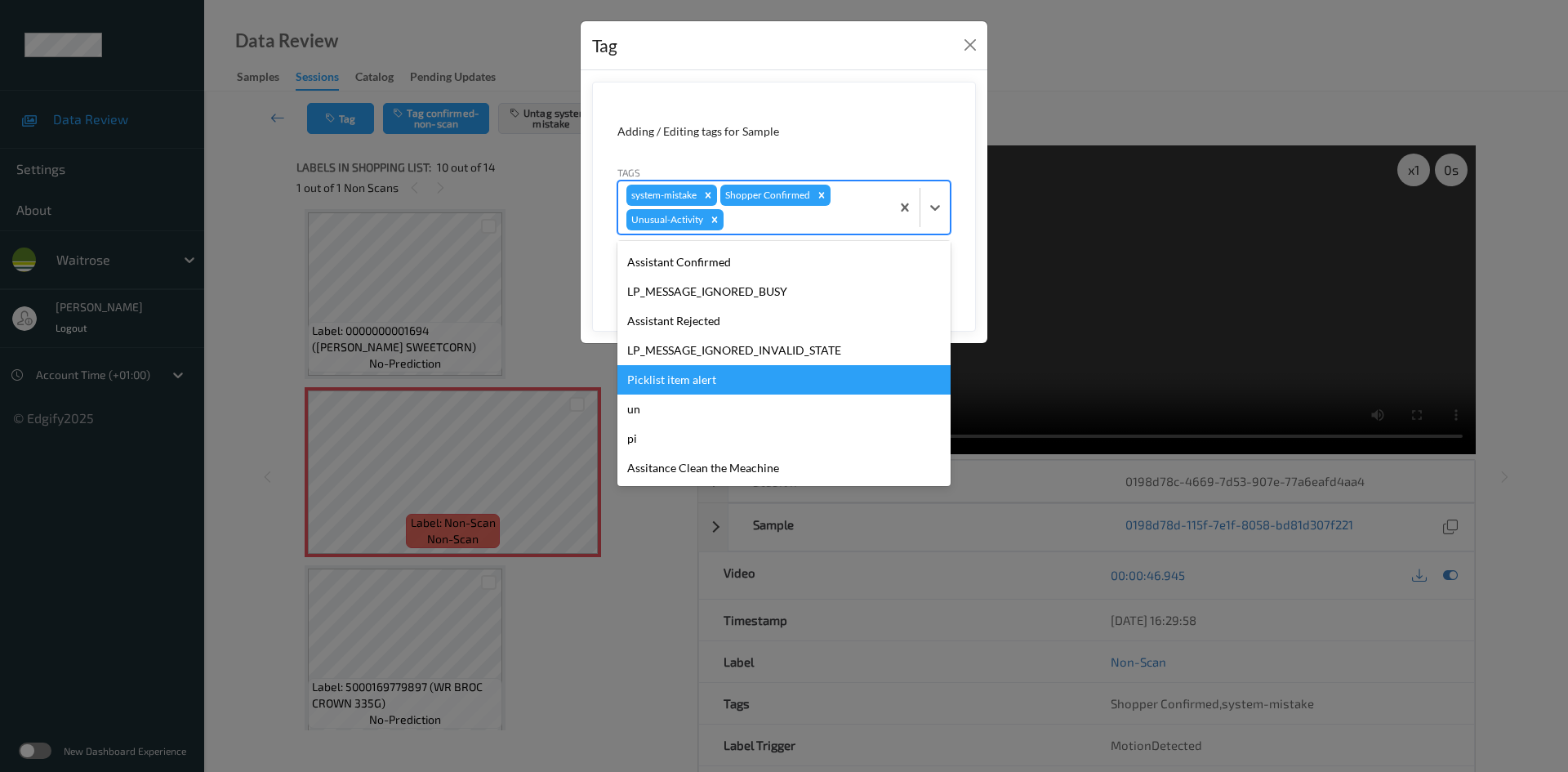
click at [784, 377] on div "Picklist item alert" at bounding box center [784, 380] width 333 height 30
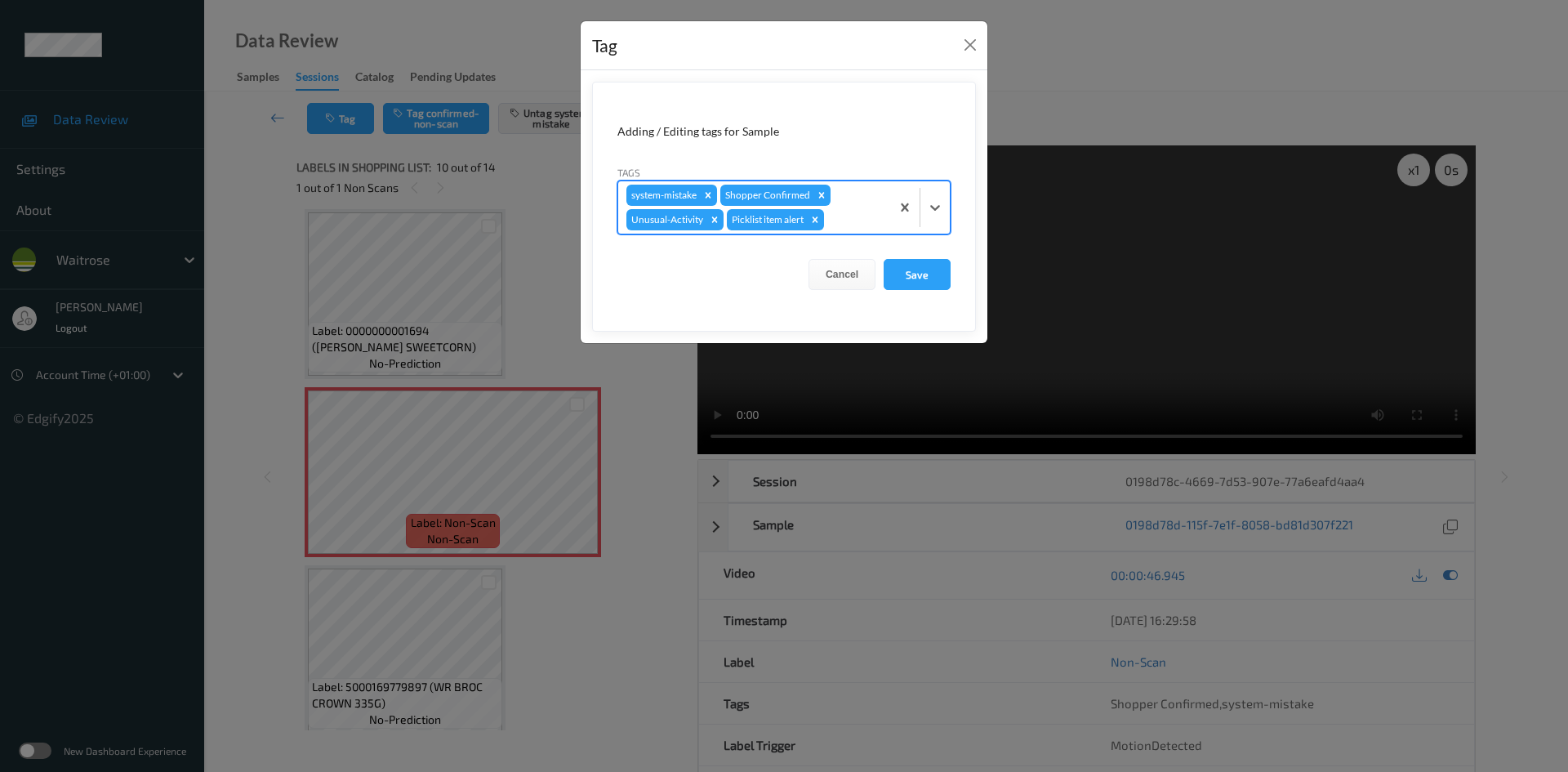
click at [912, 294] on form "Adding / Editing tags for Sample Tags option Picklist item alert, selected. Sel…" at bounding box center [784, 206] width 384 height 250
click at [915, 277] on button "Save" at bounding box center [917, 274] width 67 height 31
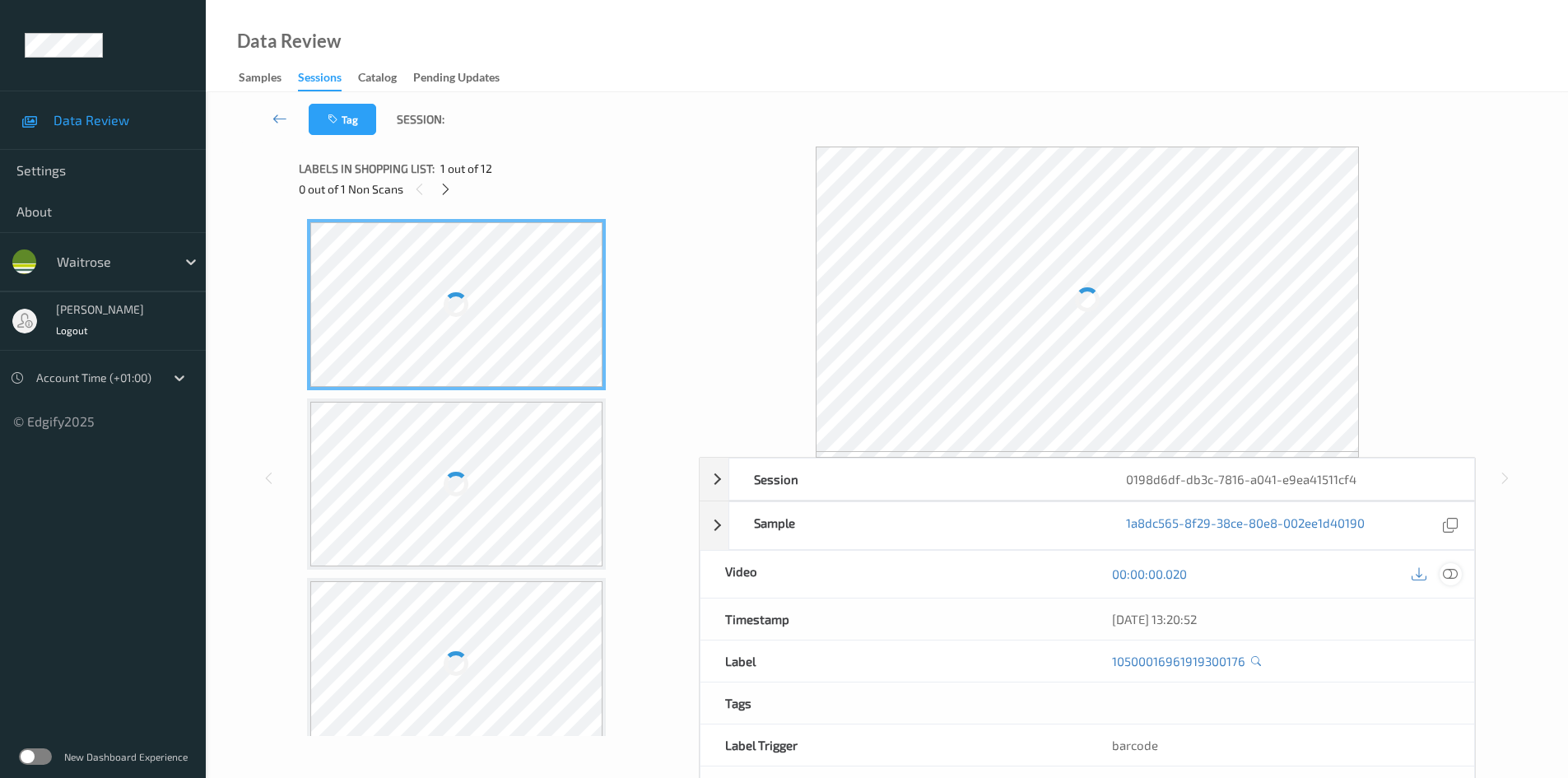
click at [1263, 571] on icon at bounding box center [1451, 574] width 15 height 15
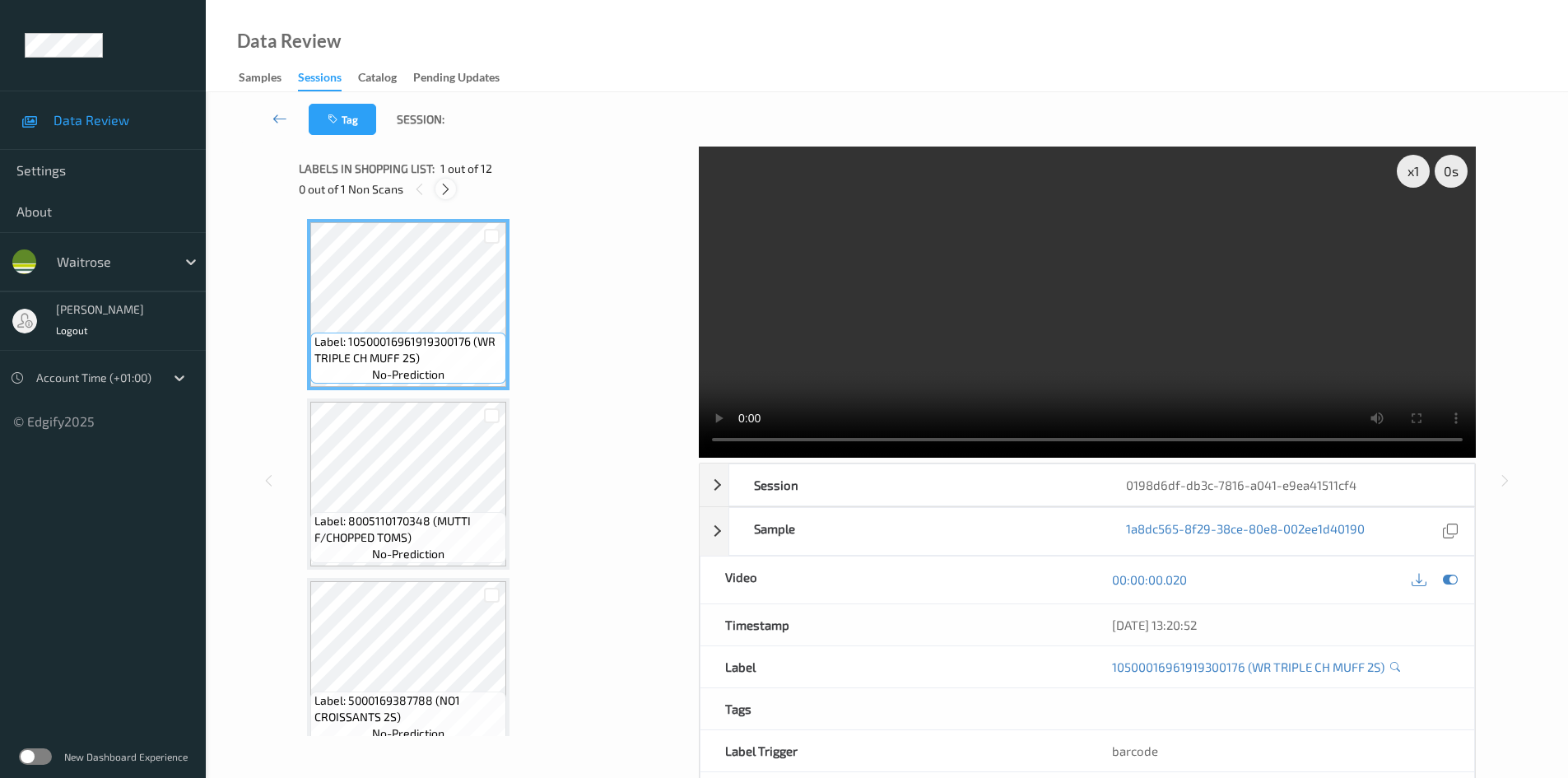
click at [452, 188] on icon at bounding box center [446, 189] width 14 height 15
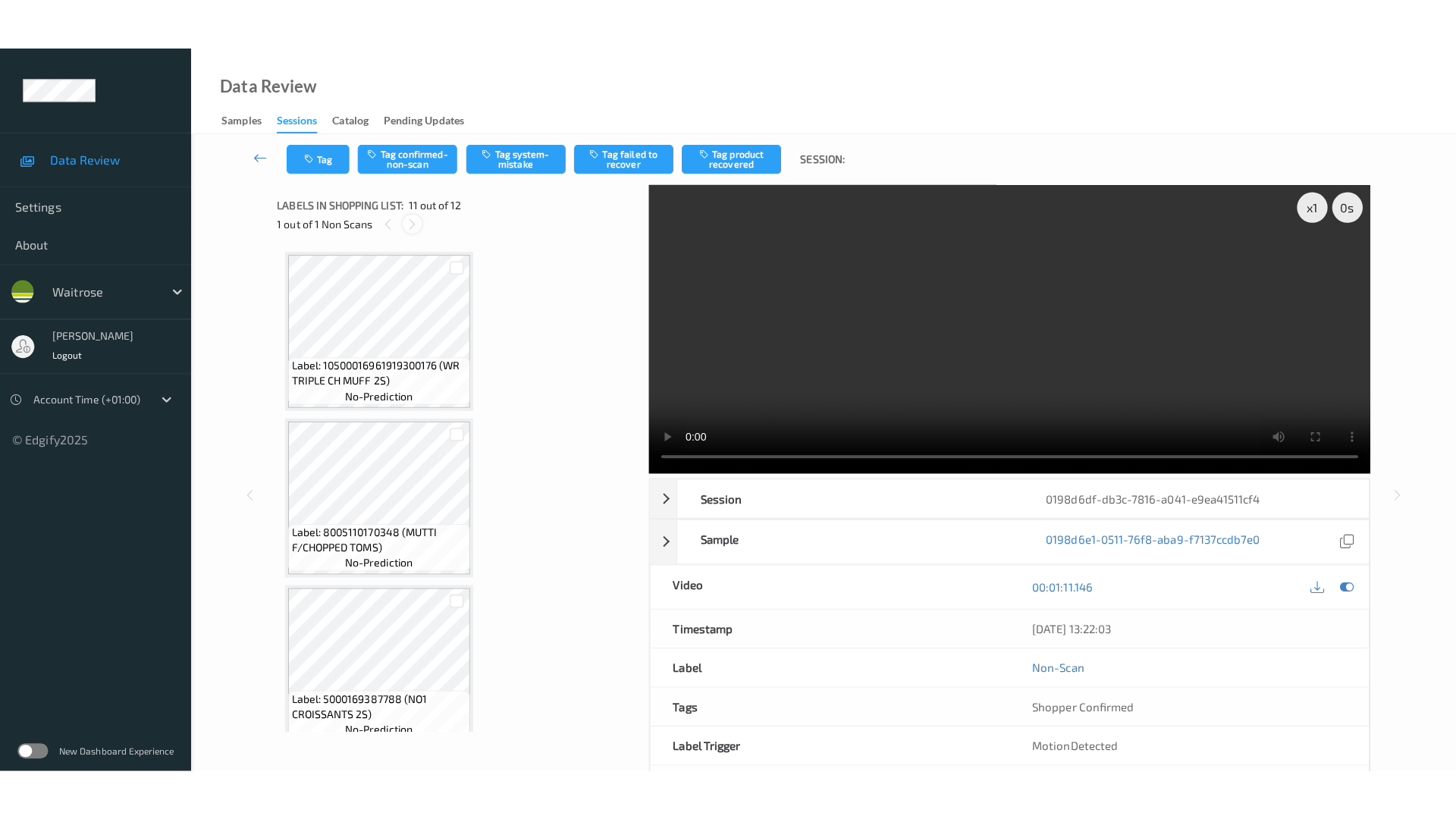
scroll to position [1496, 0]
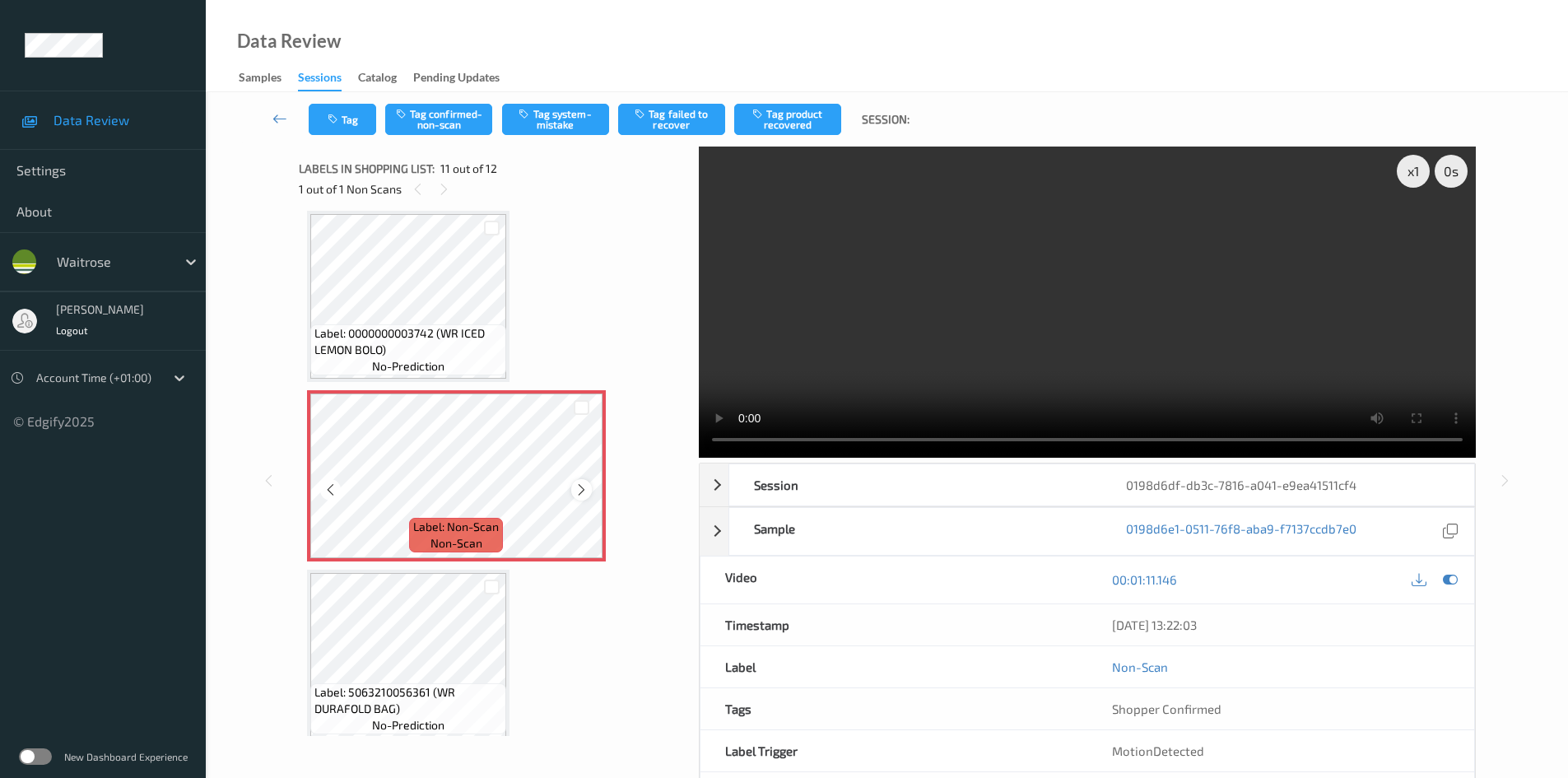
click at [584, 486] on icon at bounding box center [582, 489] width 14 height 15
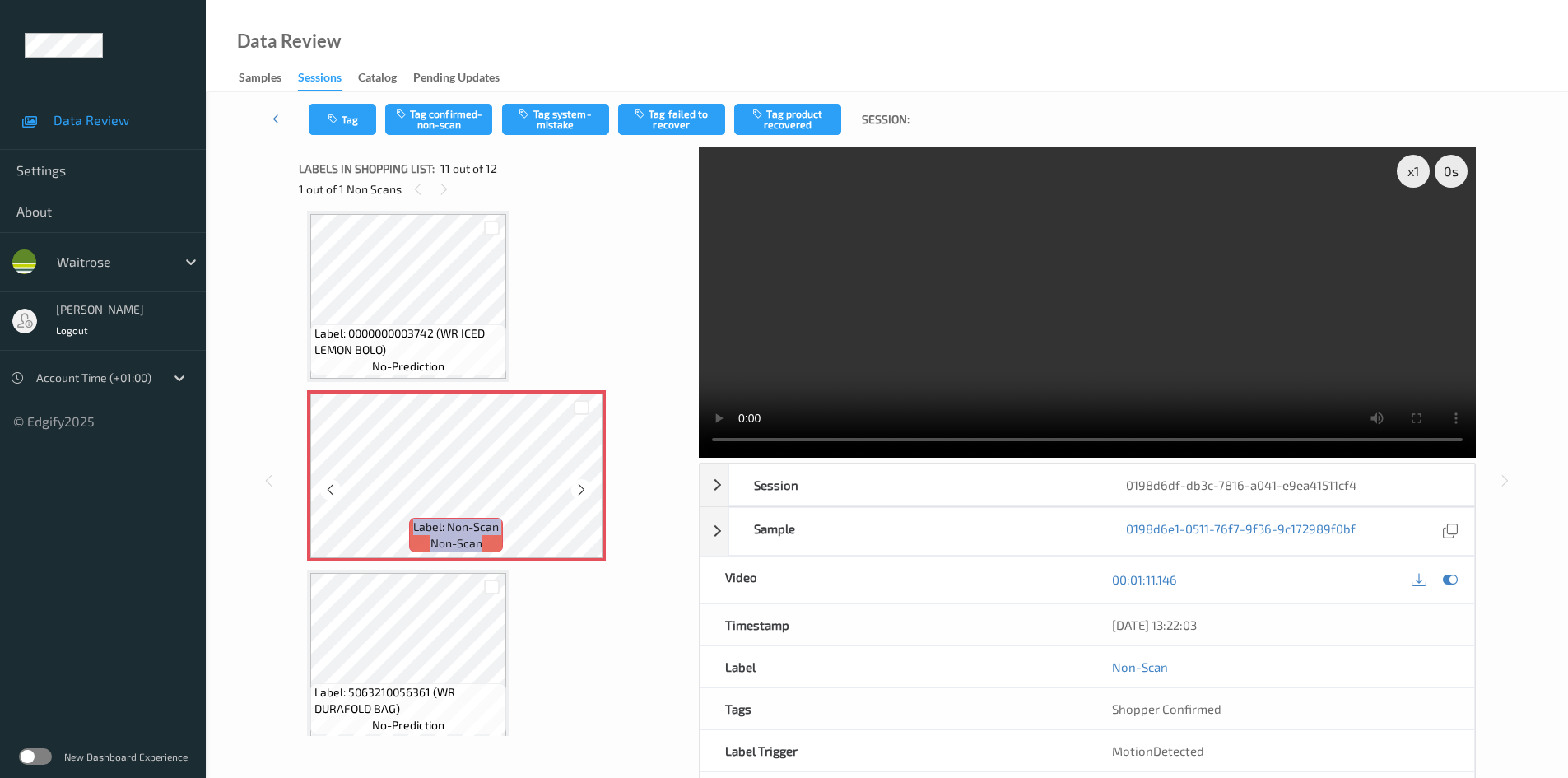
click at [584, 486] on icon at bounding box center [582, 489] width 14 height 15
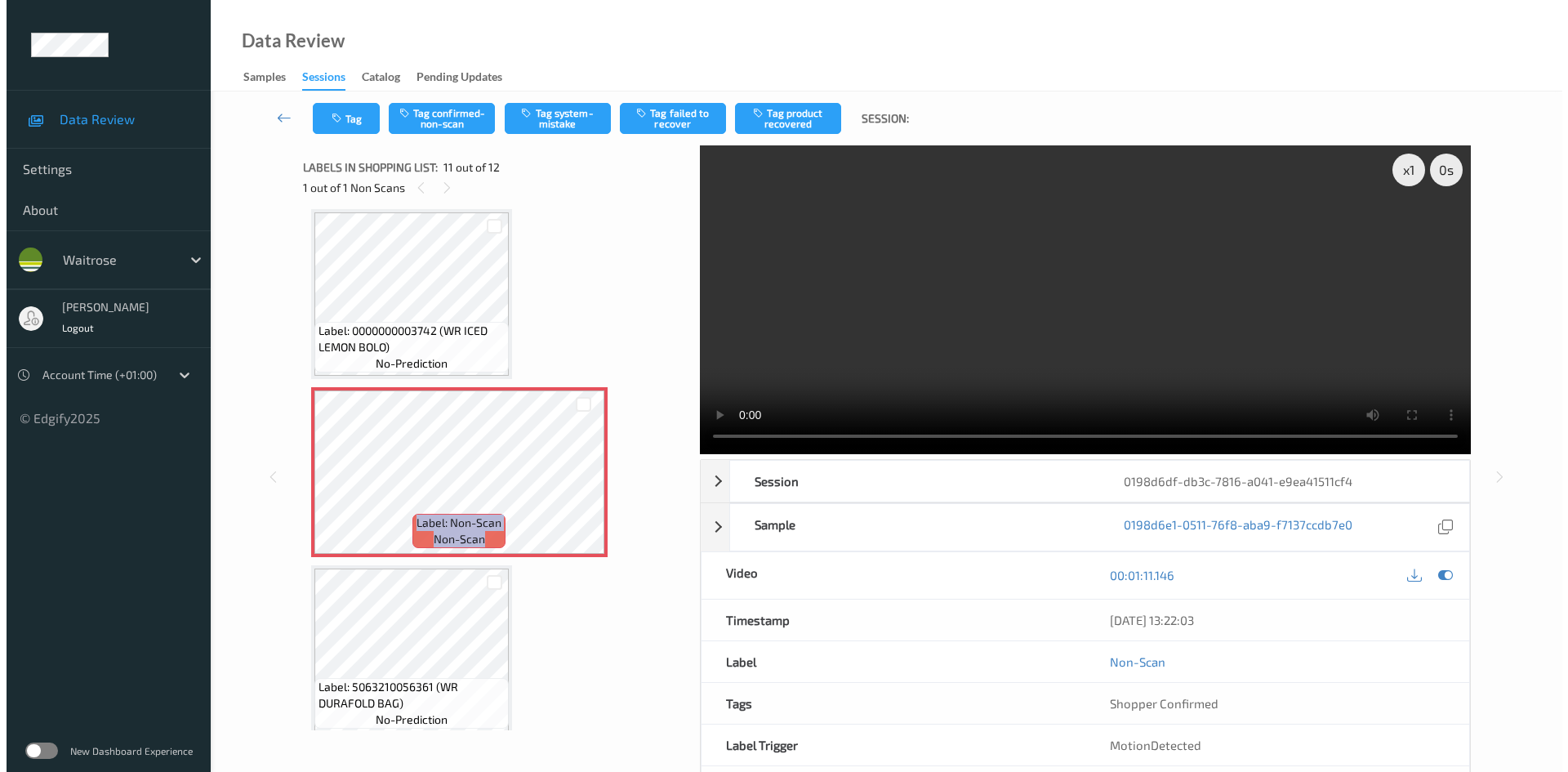
scroll to position [1514, 0]
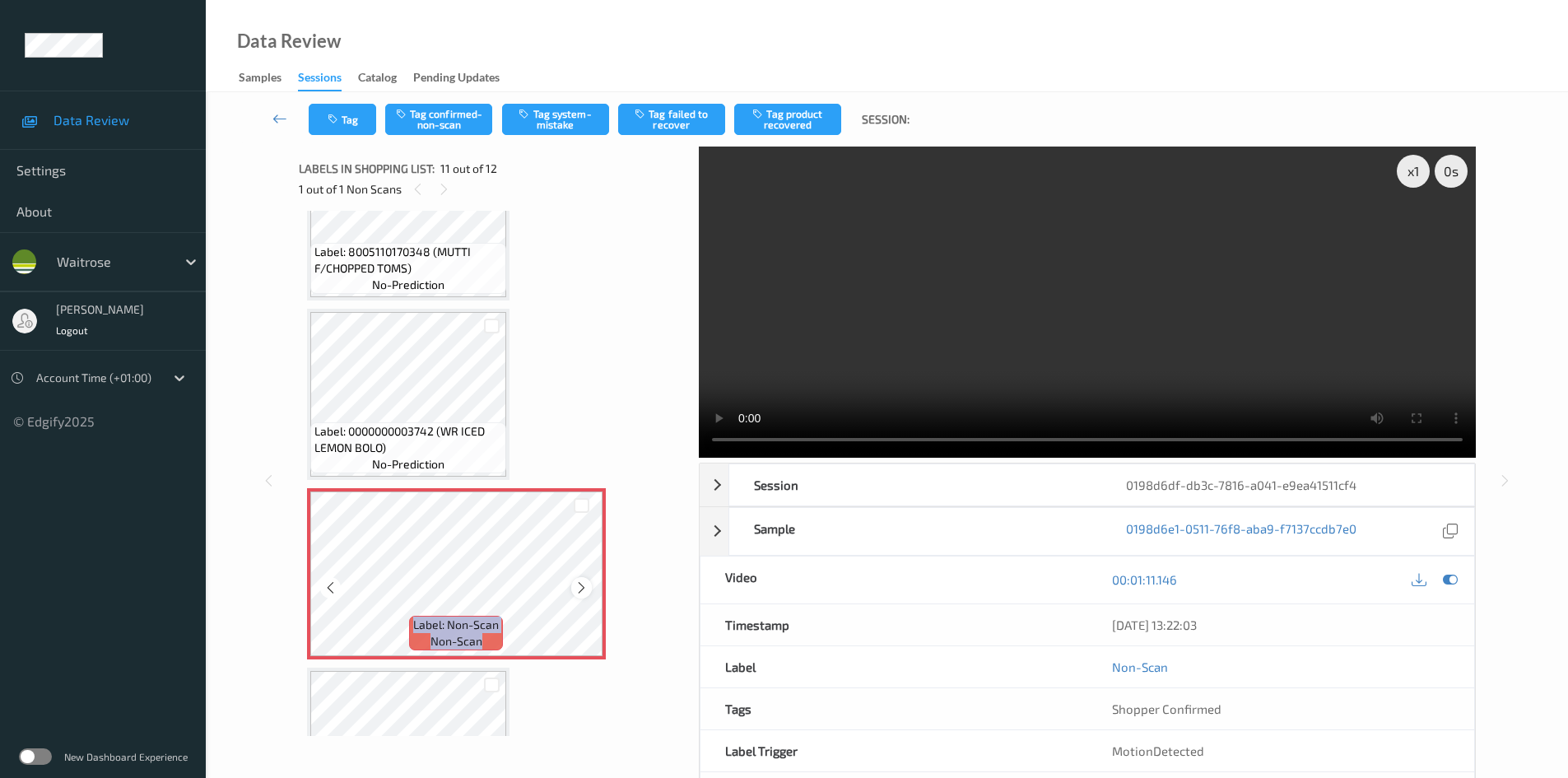
click at [579, 579] on div at bounding box center [581, 587] width 20 height 20
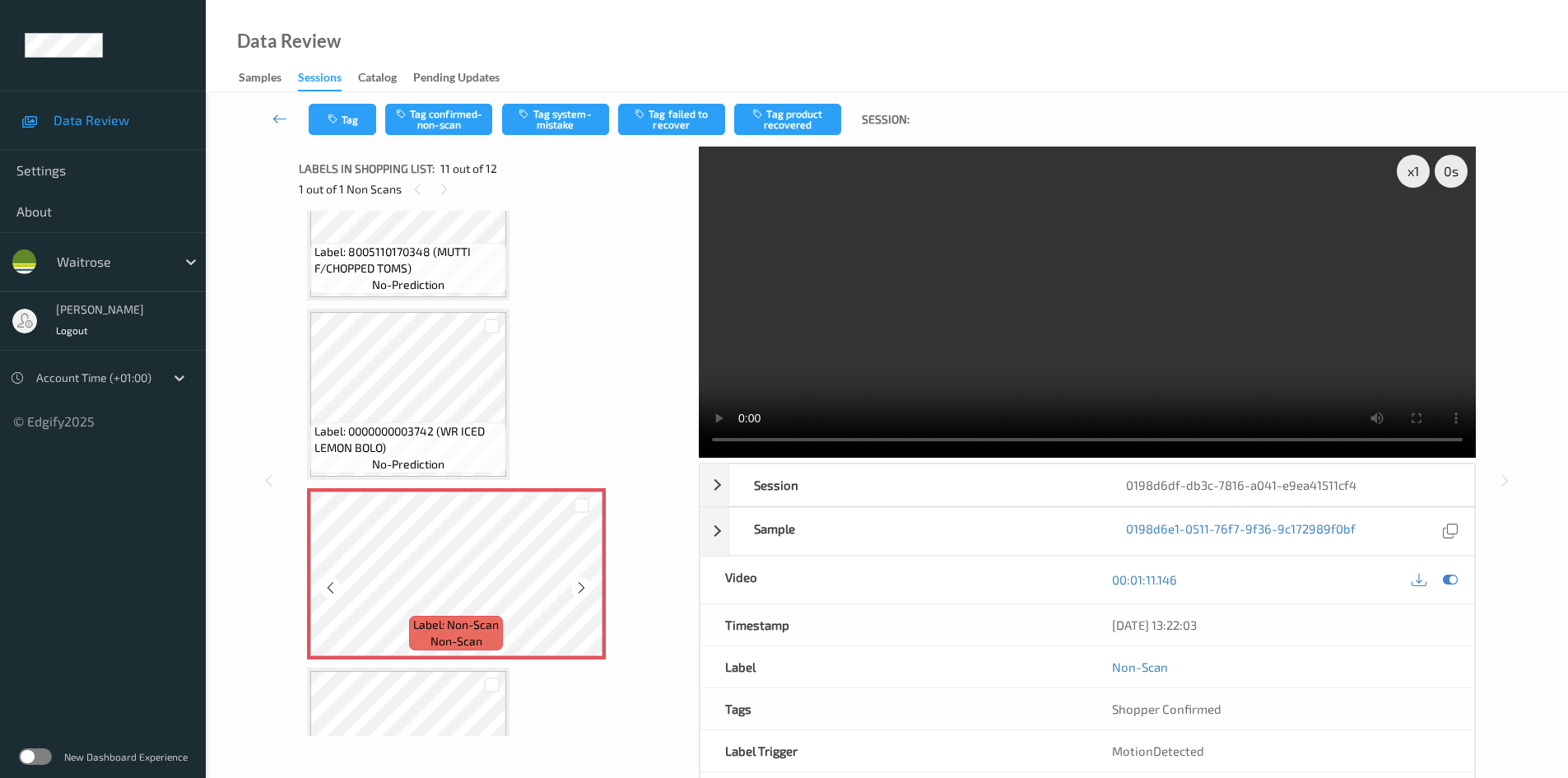
click at [579, 579] on div at bounding box center [581, 587] width 20 height 20
click at [551, 107] on button "Tag system-mistake" at bounding box center [555, 118] width 107 height 31
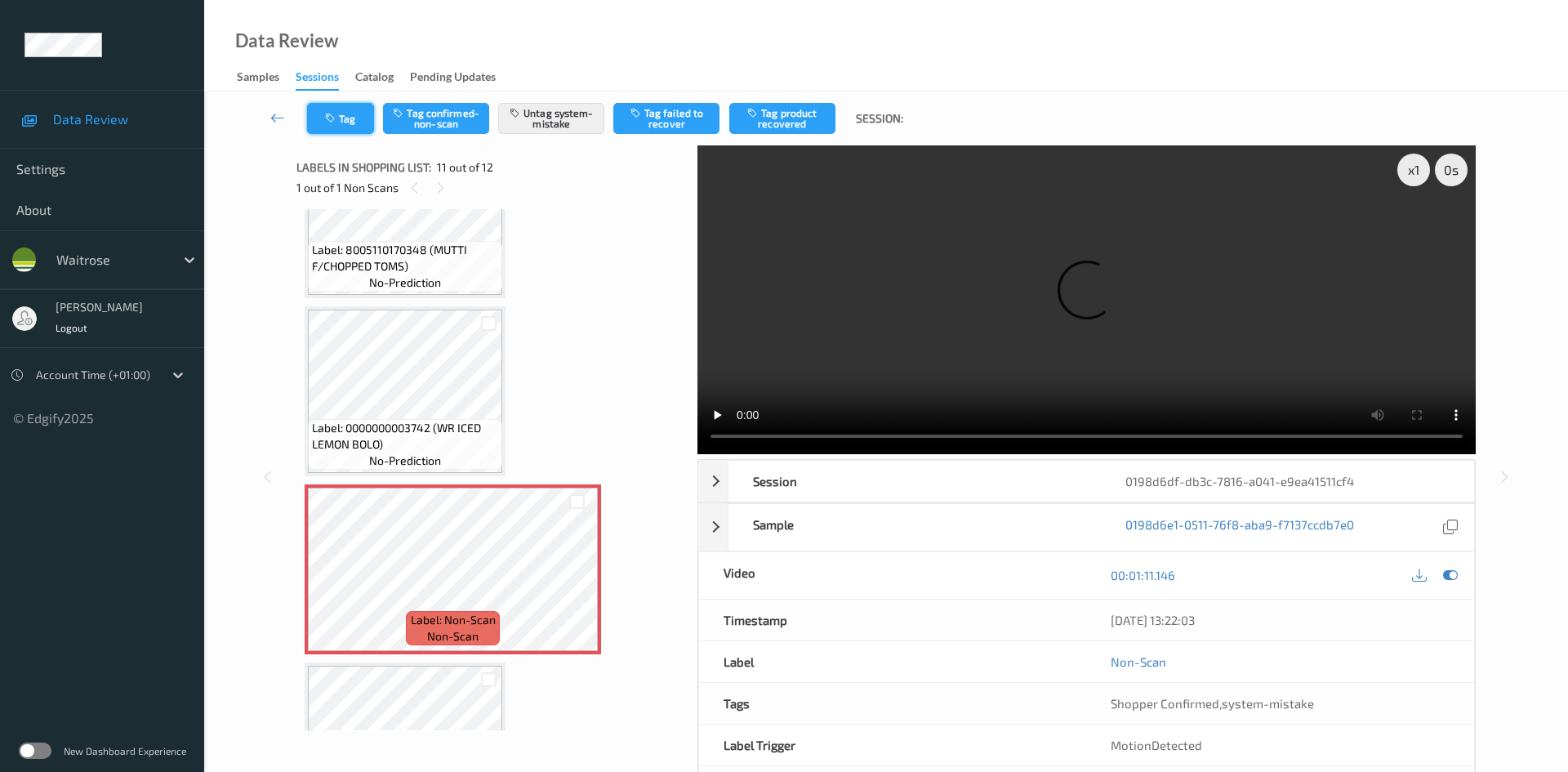
click at [346, 127] on button "Tag" at bounding box center [341, 117] width 67 height 31
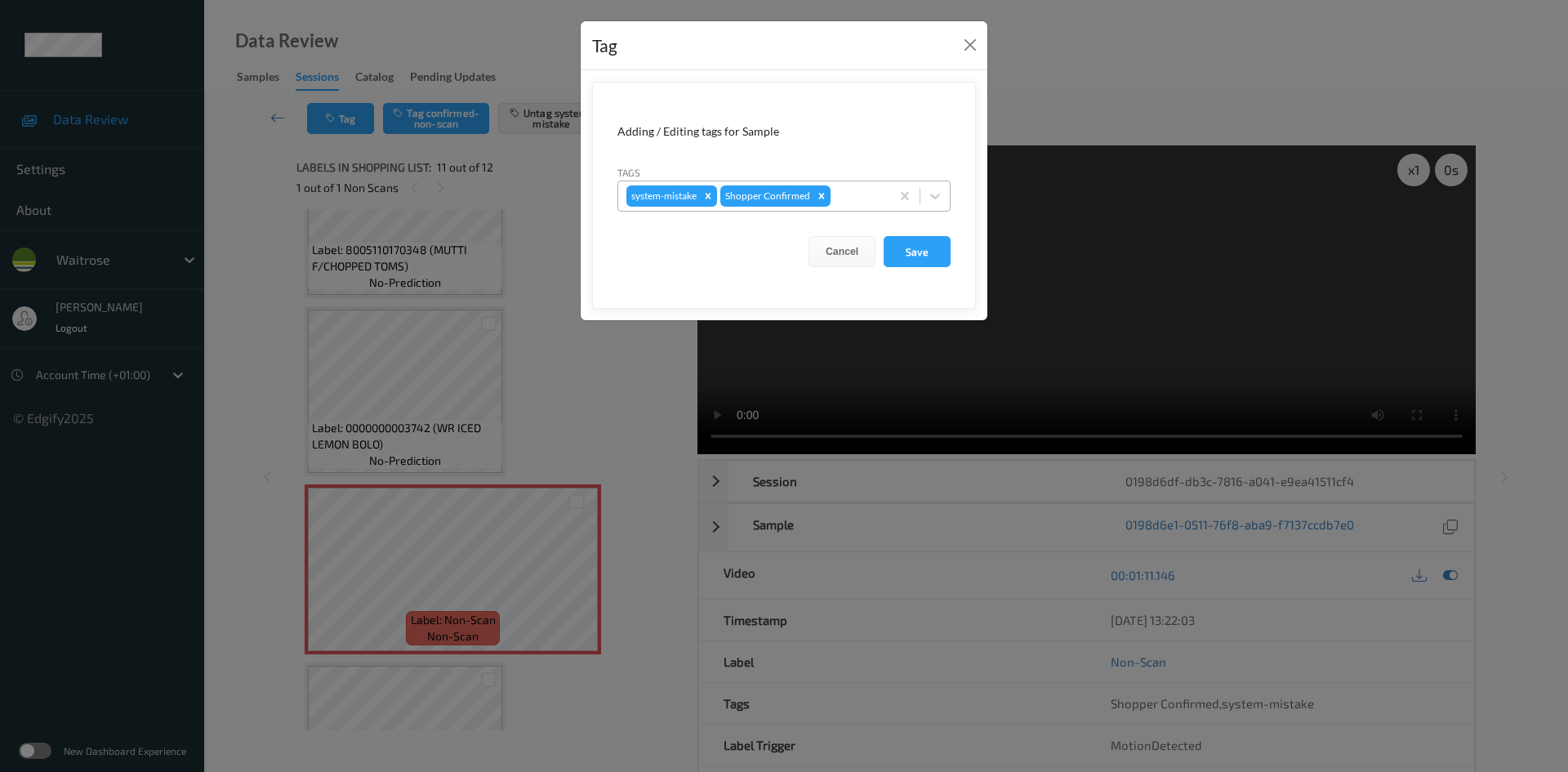
click at [856, 196] on div at bounding box center [858, 196] width 48 height 19
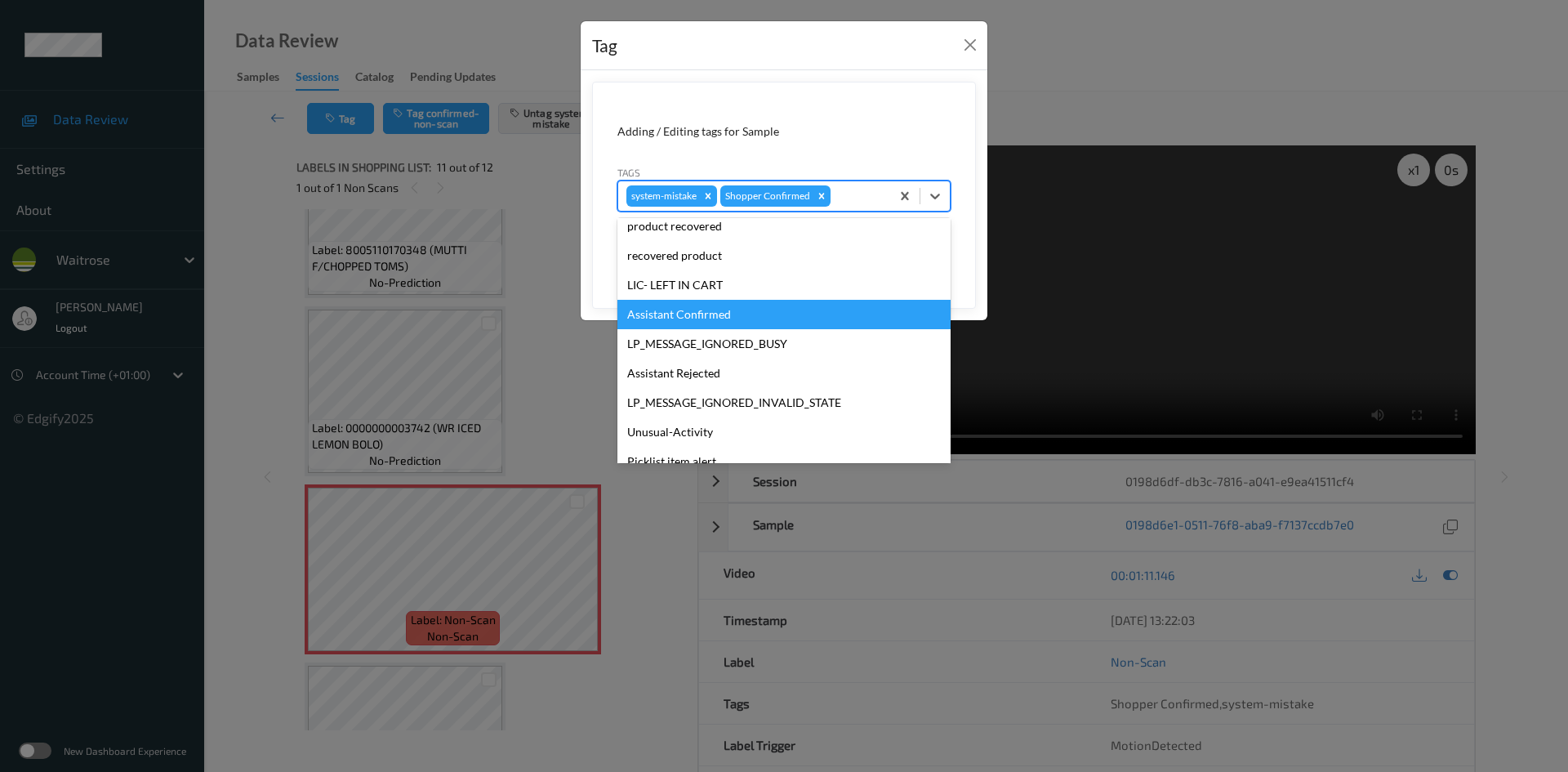
scroll to position [327, 0]
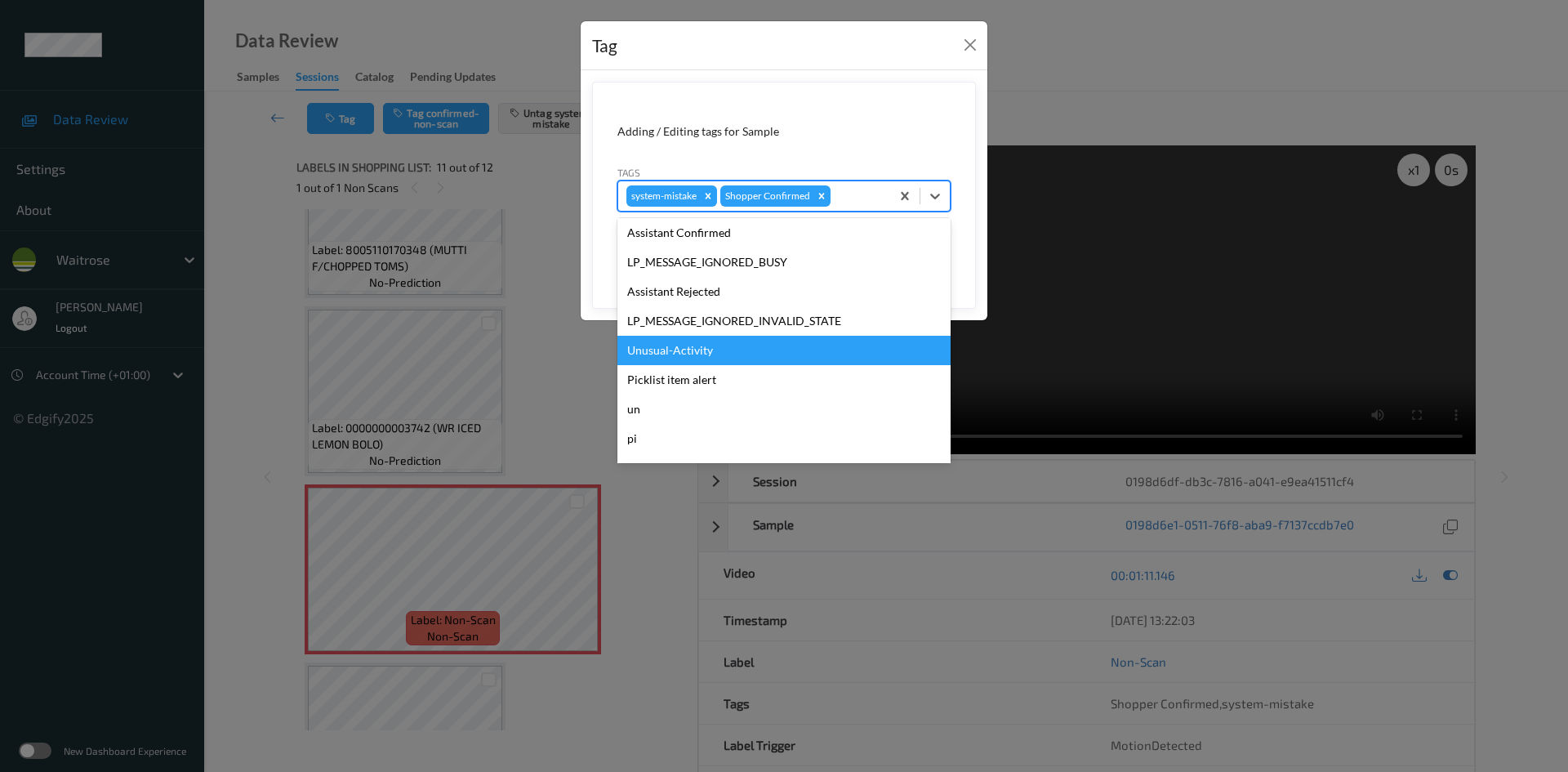
click at [745, 363] on div "Unusual-Activity" at bounding box center [784, 351] width 333 height 30
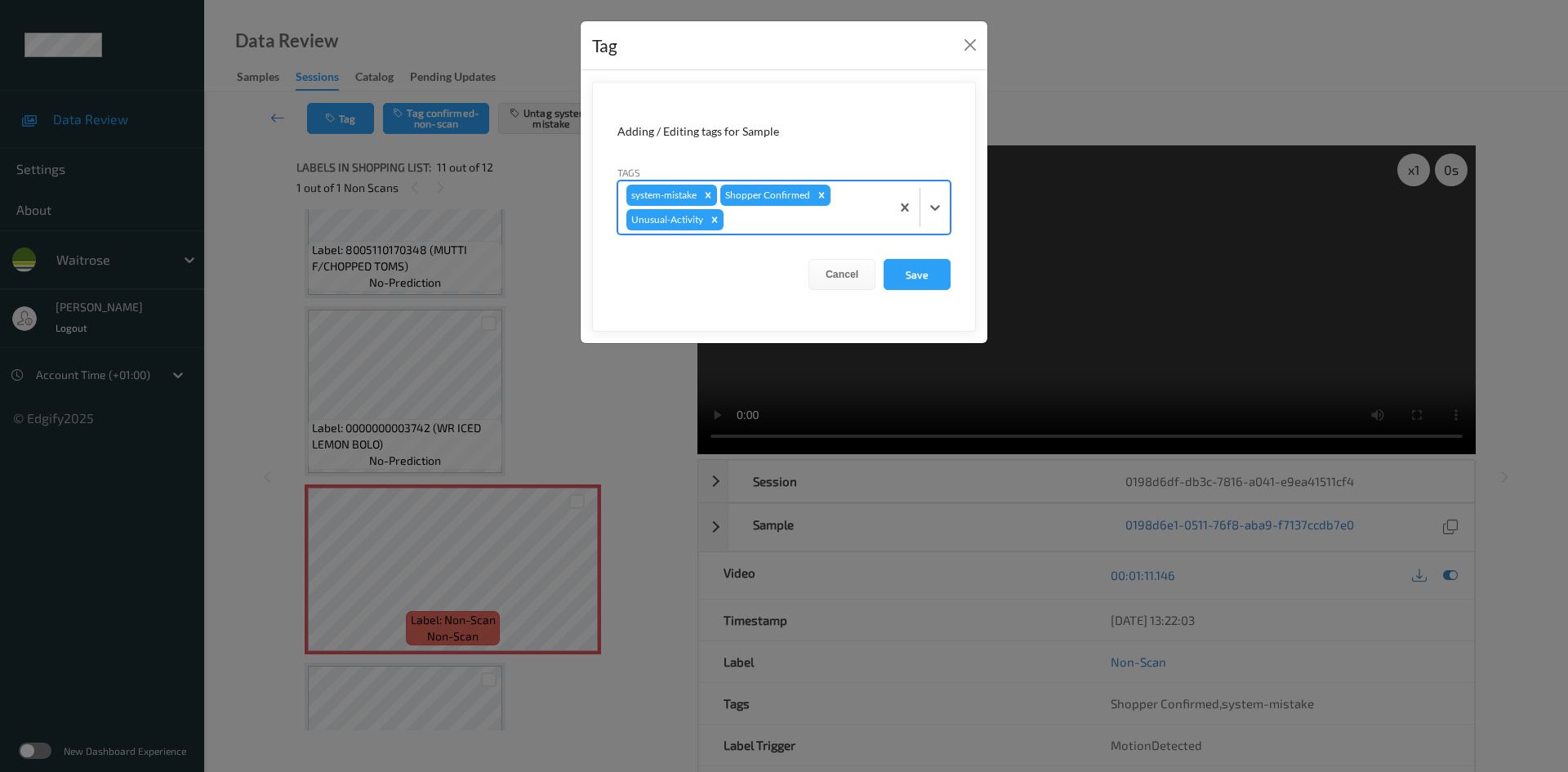
click at [836, 213] on div at bounding box center [804, 220] width 155 height 19
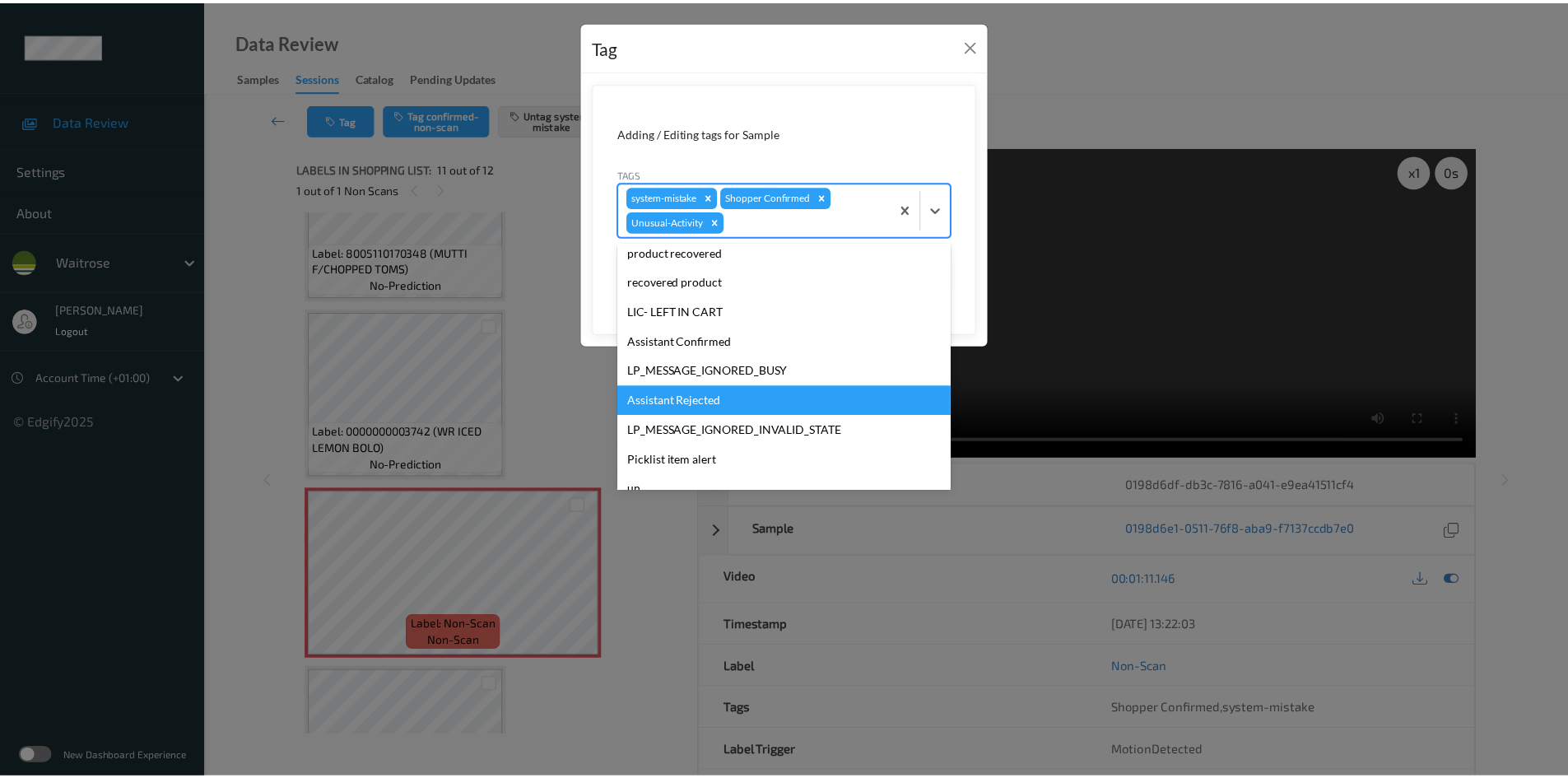
scroll to position [247, 0]
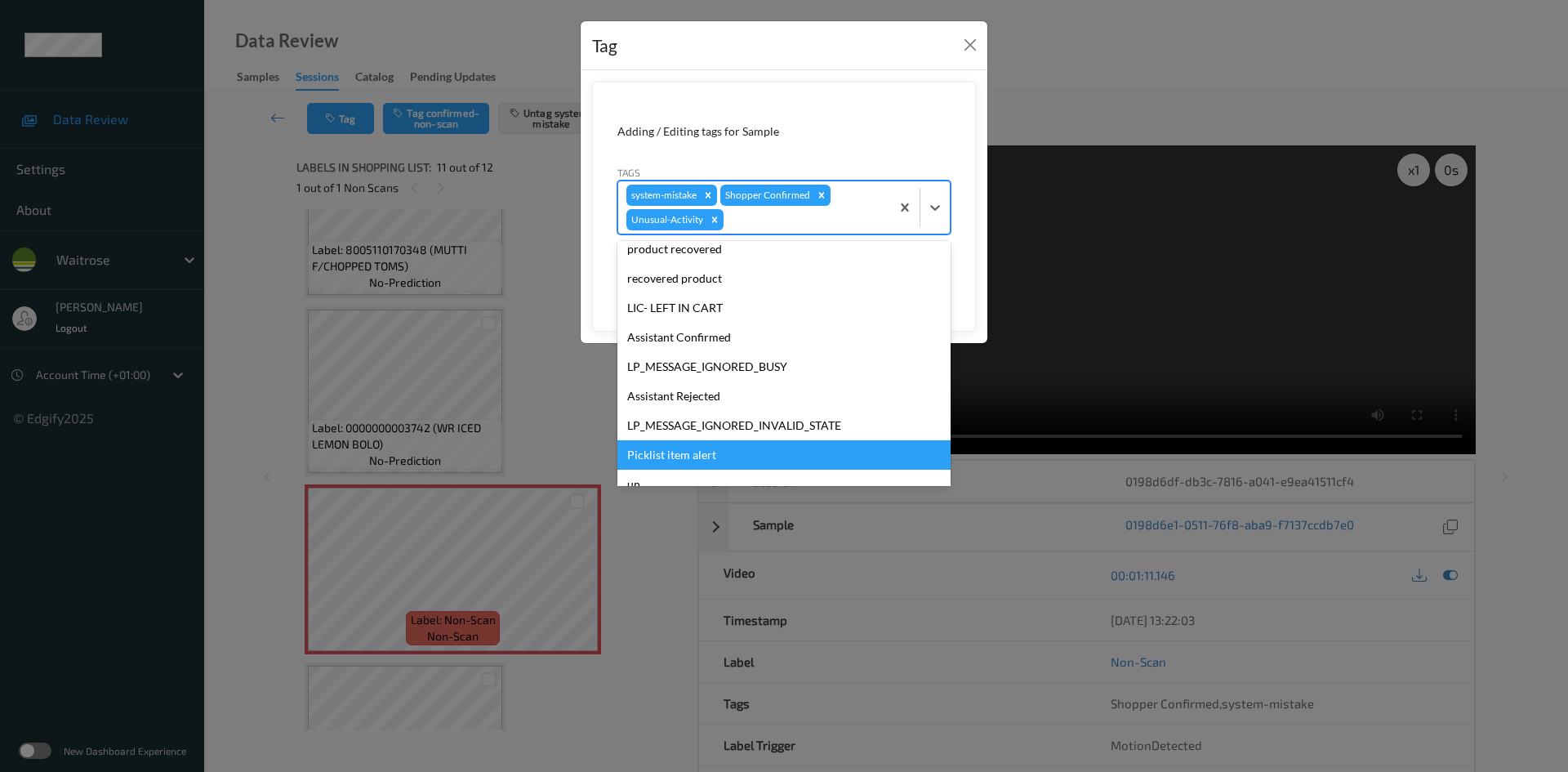
click at [729, 445] on div "Picklist item alert" at bounding box center [784, 456] width 333 height 30
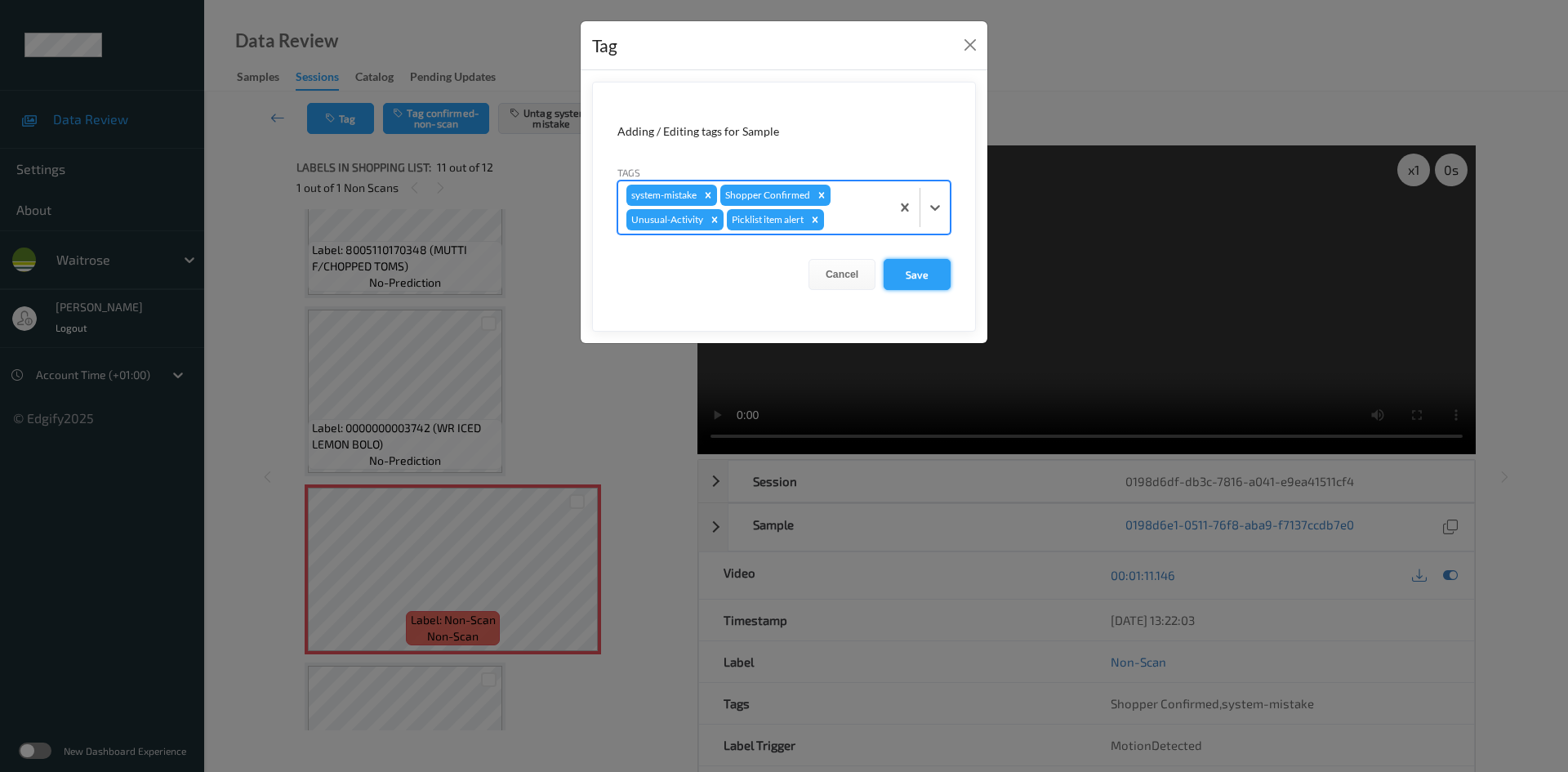
click at [914, 289] on button "Save" at bounding box center [917, 274] width 67 height 31
